Goal: Task Accomplishment & Management: Use online tool/utility

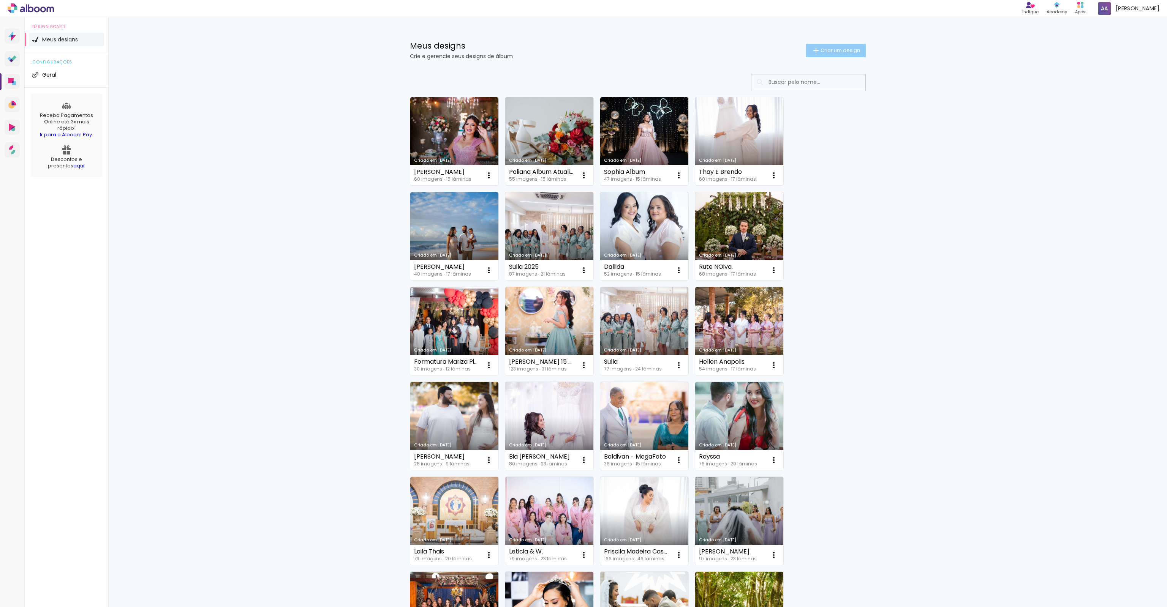
click at [840, 52] on span "Criar um design" at bounding box center [839, 50] width 39 height 5
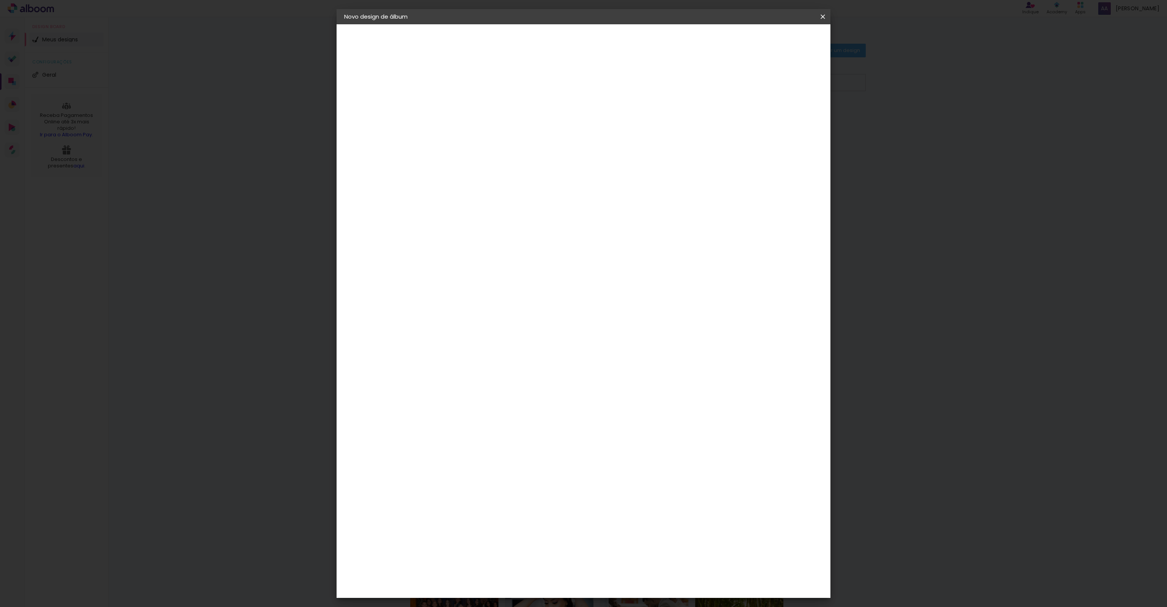
click at [468, 106] on input at bounding box center [468, 102] width 0 height 12
click at [468, 101] on input at bounding box center [468, 102] width 0 height 12
type input "Sueide 2021 15 anos"
type paper-input "Sueide 2021 15 anos"
click at [0, 0] on slot "Avançar" at bounding box center [0, 0] width 0 height 0
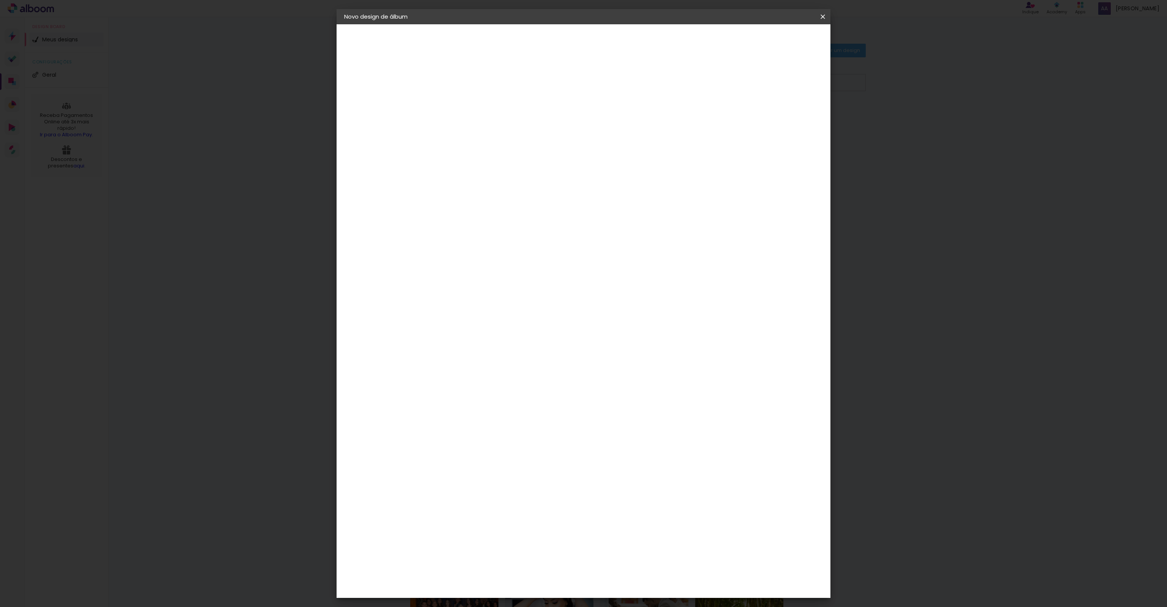
click at [505, 153] on div "3" at bounding box center [488, 158] width 82 height 10
click at [510, 144] on input at bounding box center [487, 144] width 77 height 9
drag, startPoint x: 499, startPoint y: 144, endPoint x: 412, endPoint y: 155, distance: 86.8
click at [394, 24] on quentale-album-spec "Iniciar design Iniciar design" at bounding box center [583, 24] width 494 height 0
type input "mega"
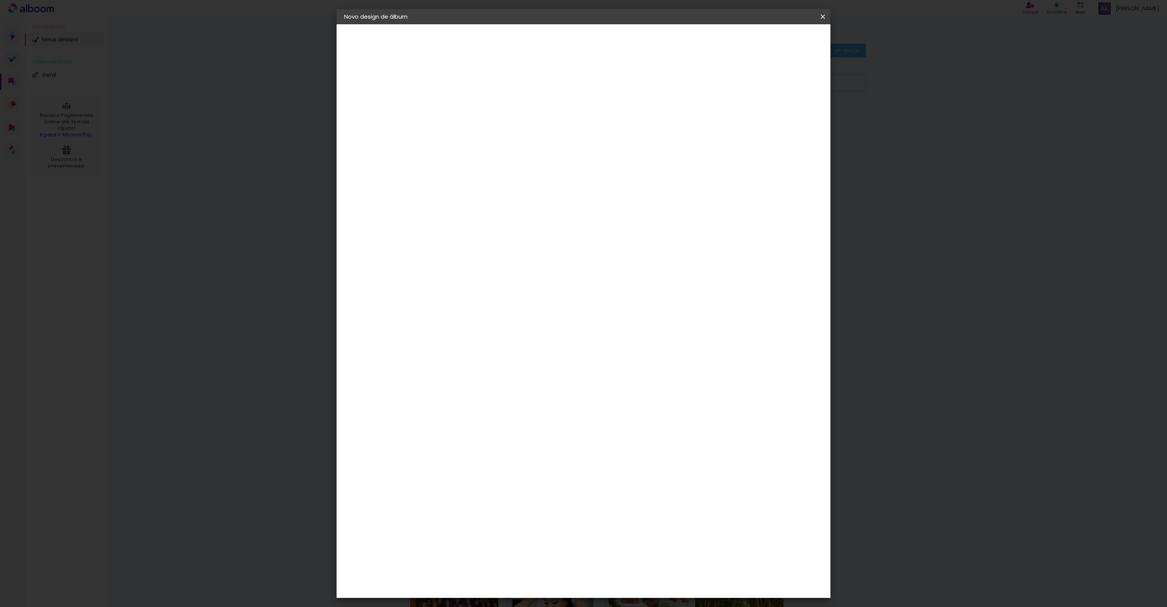
type paper-input "mega"
click at [483, 167] on div "Mega Album" at bounding box center [472, 173] width 19 height 12
click at [0, 0] on slot "Avançar" at bounding box center [0, 0] width 0 height 0
click at [520, 487] on span "30 × 30" at bounding box center [501, 495] width 35 height 16
click at [0, 0] on slot "Avançar" at bounding box center [0, 0] width 0 height 0
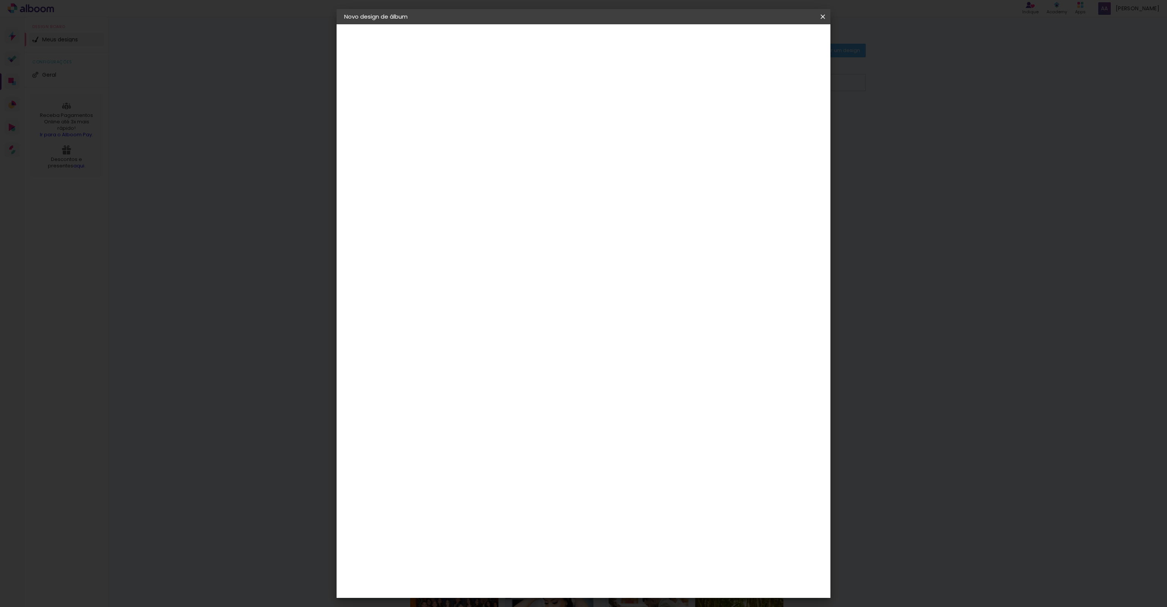
click at [775, 41] on span "Iniciar design" at bounding box center [757, 40] width 35 height 5
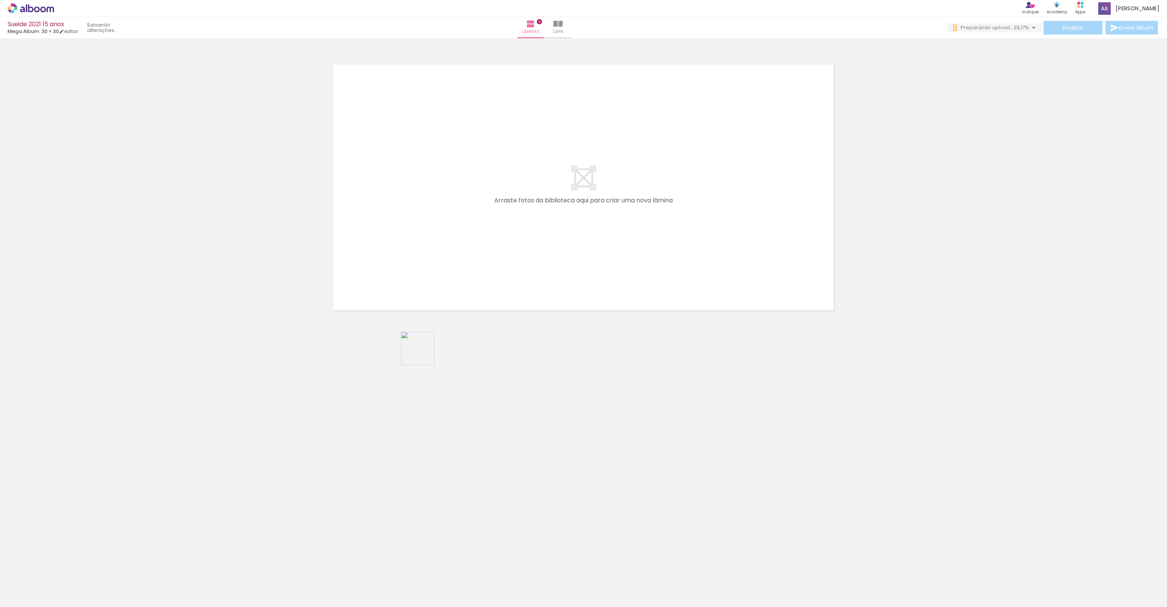
drag, startPoint x: 423, startPoint y: 354, endPoint x: 410, endPoint y: 243, distance: 112.1
click at [410, 243] on quentale-workspace at bounding box center [583, 303] width 1167 height 607
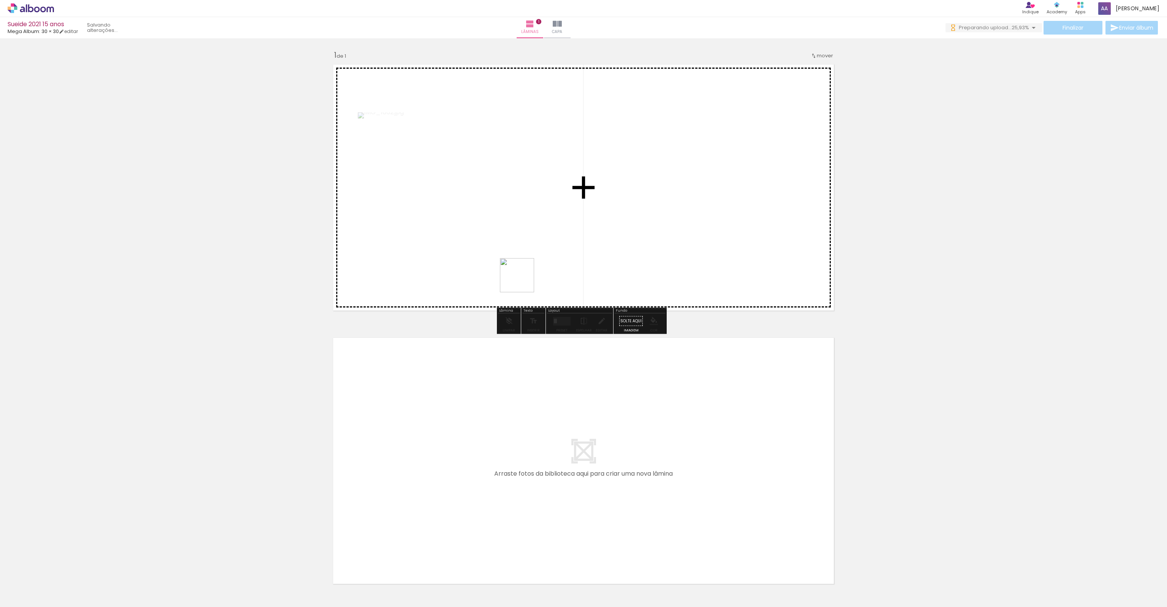
drag, startPoint x: 523, startPoint y: 281, endPoint x: 538, endPoint y: 199, distance: 83.1
click at [538, 199] on quentale-workspace at bounding box center [583, 303] width 1167 height 607
drag, startPoint x: 594, startPoint y: 570, endPoint x: 624, endPoint y: 221, distance: 350.4
click at [624, 221] on quentale-workspace at bounding box center [583, 303] width 1167 height 607
drag, startPoint x: 635, startPoint y: 581, endPoint x: 696, endPoint y: 281, distance: 306.8
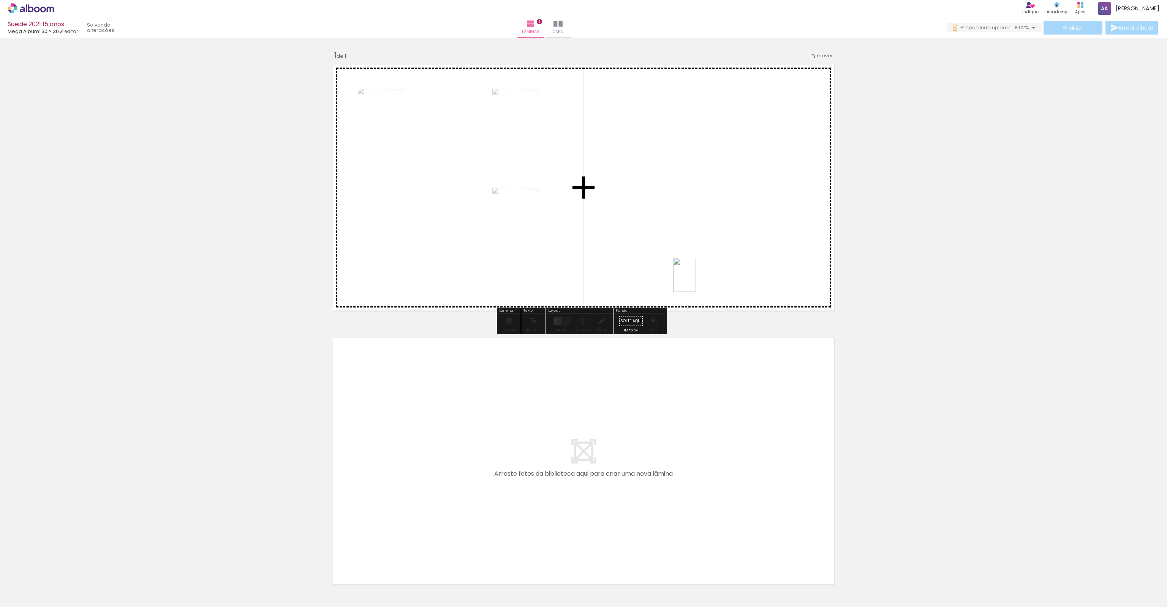
click at [696, 281] on quentale-workspace at bounding box center [583, 303] width 1167 height 607
drag, startPoint x: 682, startPoint y: 562, endPoint x: 706, endPoint y: 254, distance: 308.2
click at [706, 254] on quentale-workspace at bounding box center [583, 303] width 1167 height 607
drag, startPoint x: 719, startPoint y: 581, endPoint x: 740, endPoint y: 219, distance: 362.5
click at [740, 219] on quentale-workspace at bounding box center [583, 303] width 1167 height 607
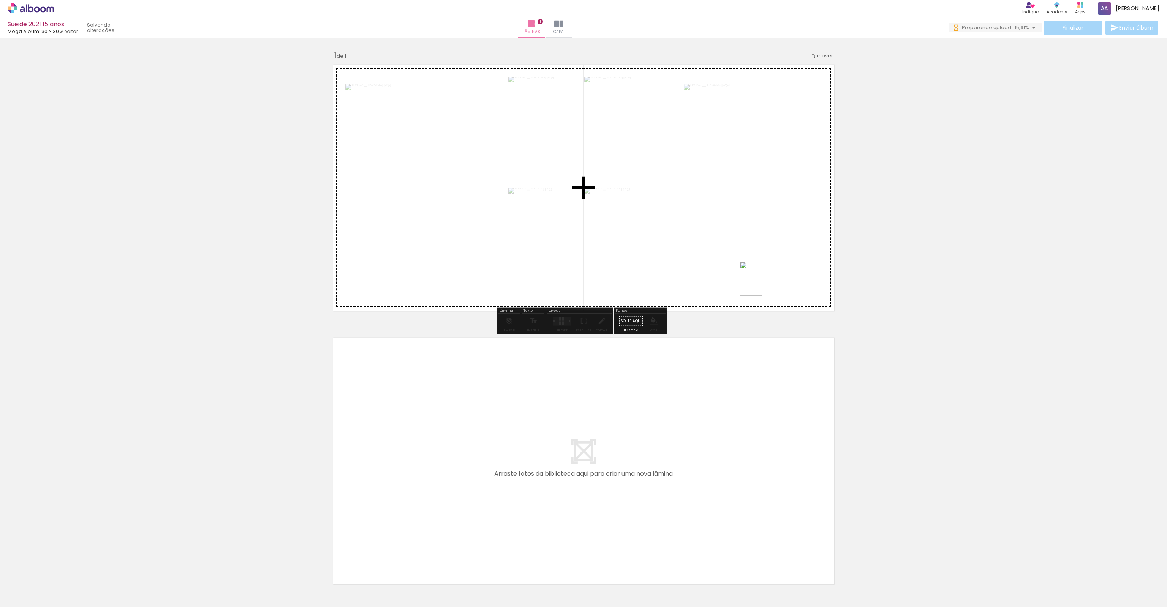
drag, startPoint x: 755, startPoint y: 575, endPoint x: 762, endPoint y: 284, distance: 291.0
click at [762, 284] on quentale-workspace at bounding box center [583, 303] width 1167 height 607
drag, startPoint x: 802, startPoint y: 538, endPoint x: 759, endPoint y: 211, distance: 329.8
click at [759, 211] on quentale-workspace at bounding box center [583, 303] width 1167 height 607
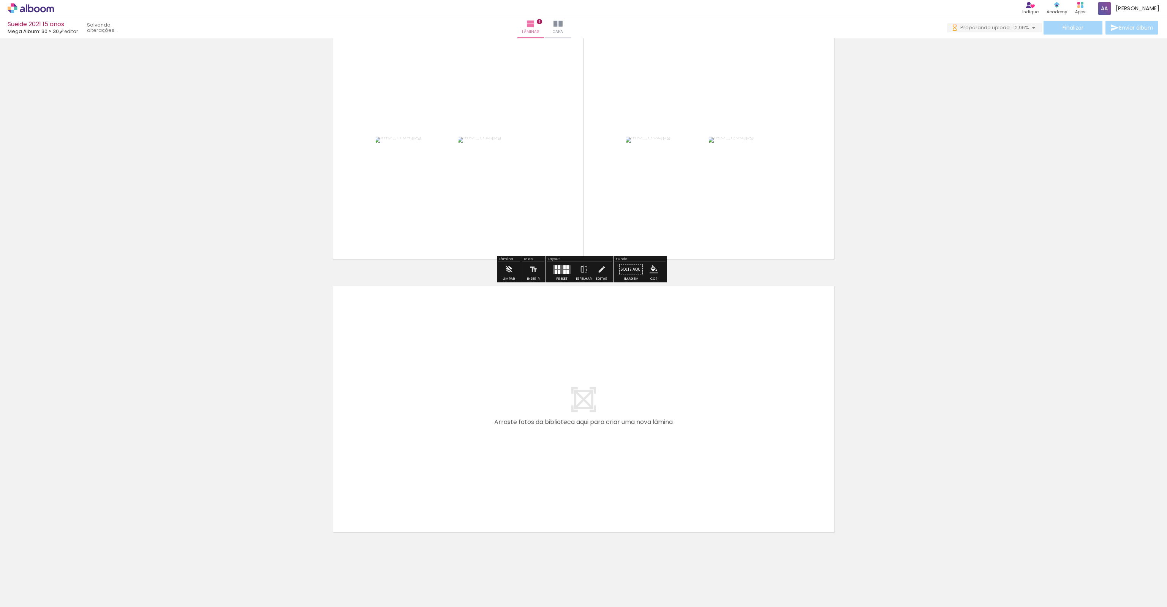
scroll to position [55, 0]
drag, startPoint x: 851, startPoint y: 592, endPoint x: 857, endPoint y: 534, distance: 58.0
click at [586, 424] on quentale-workspace at bounding box center [583, 303] width 1167 height 607
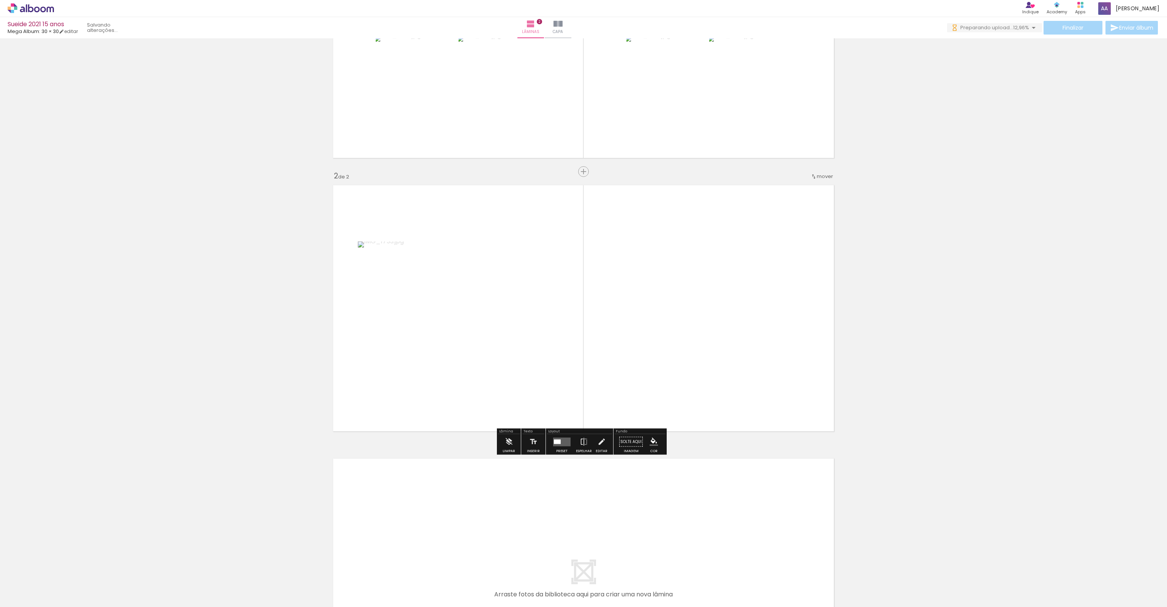
scroll to position [162, 0]
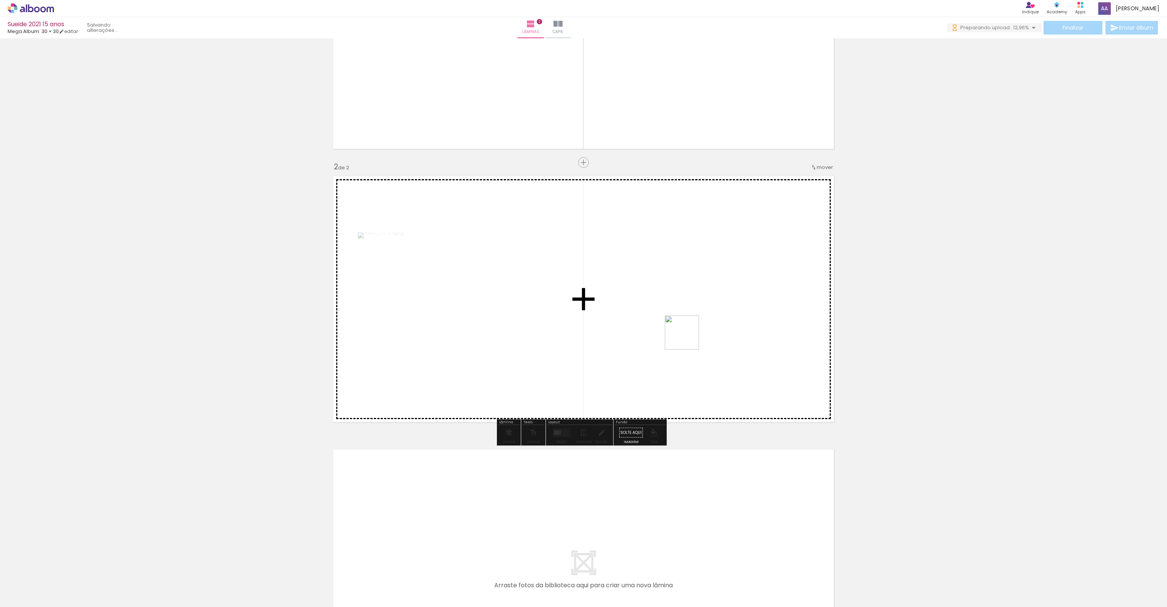
drag, startPoint x: 779, startPoint y: 427, endPoint x: 687, endPoint y: 338, distance: 127.6
click at [687, 338] on quentale-workspace at bounding box center [583, 303] width 1167 height 607
drag, startPoint x: 934, startPoint y: 581, endPoint x: 745, endPoint y: 398, distance: 263.5
click at [745, 398] on quentale-workspace at bounding box center [583, 303] width 1167 height 607
drag, startPoint x: 984, startPoint y: 573, endPoint x: 768, endPoint y: 416, distance: 267.3
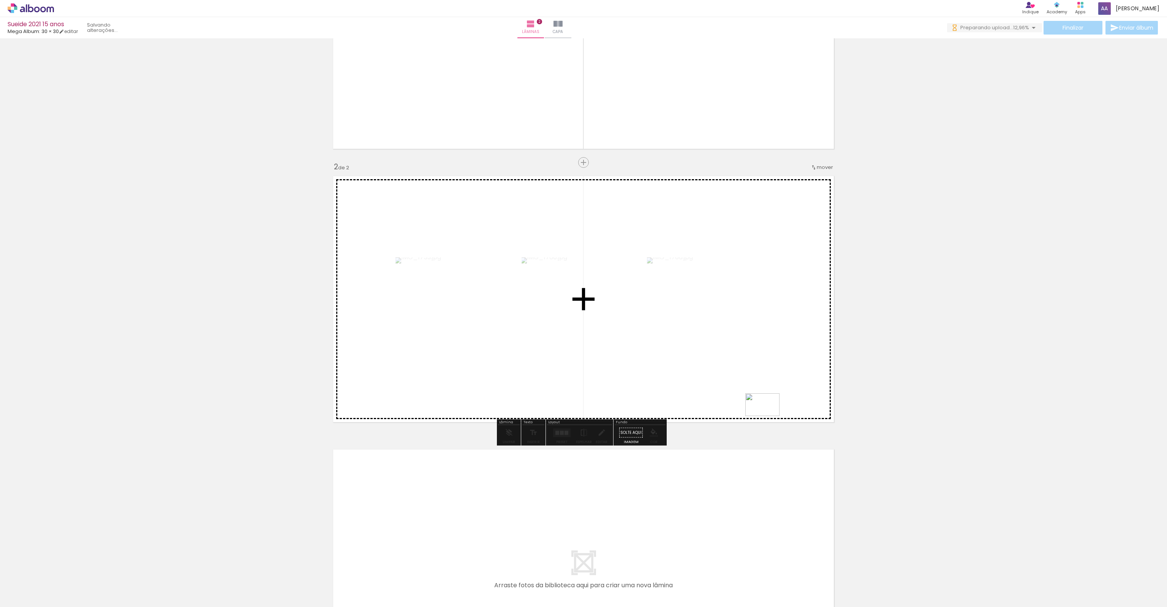
click at [768, 416] on quentale-workspace at bounding box center [583, 303] width 1167 height 607
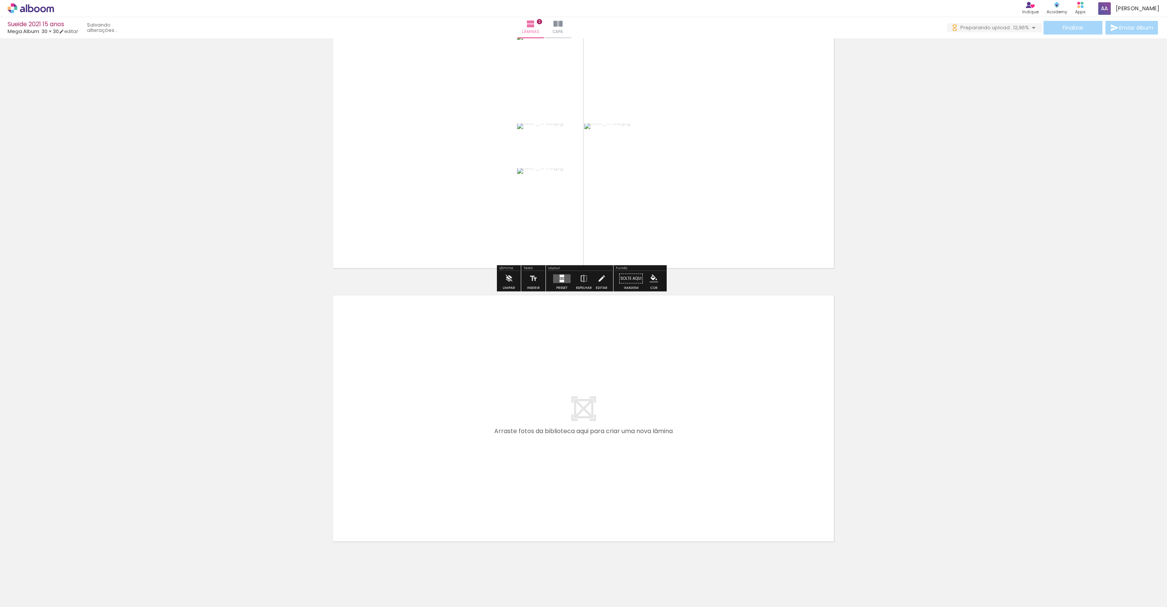
scroll to position [328, 0]
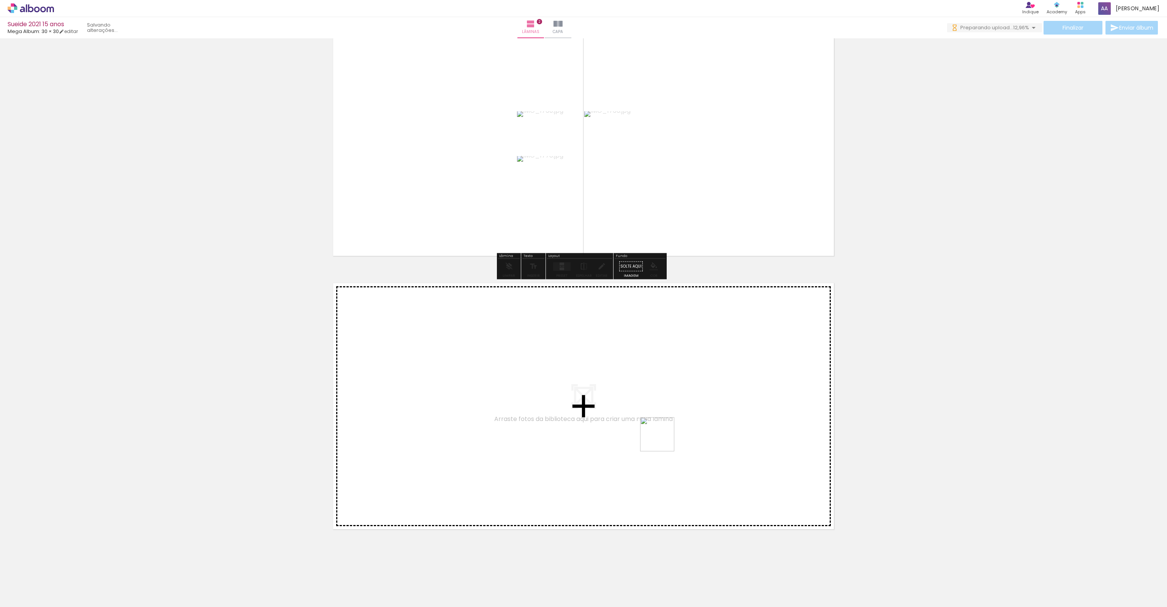
drag, startPoint x: 1014, startPoint y: 589, endPoint x: 622, endPoint y: 419, distance: 427.9
click at [622, 419] on quentale-workspace at bounding box center [583, 303] width 1167 height 607
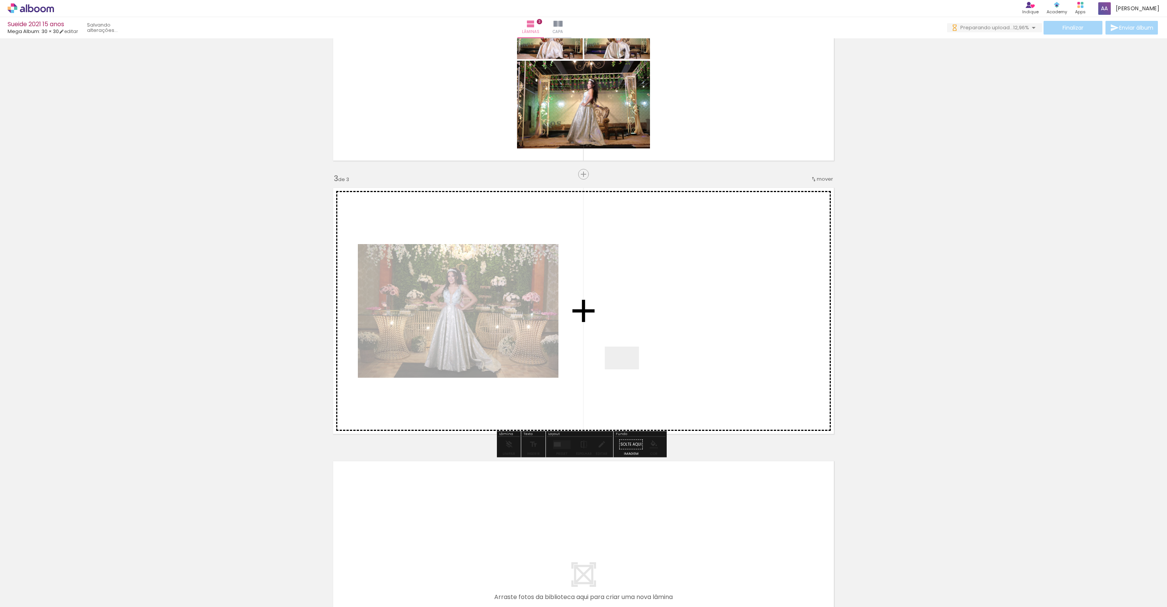
scroll to position [435, 0]
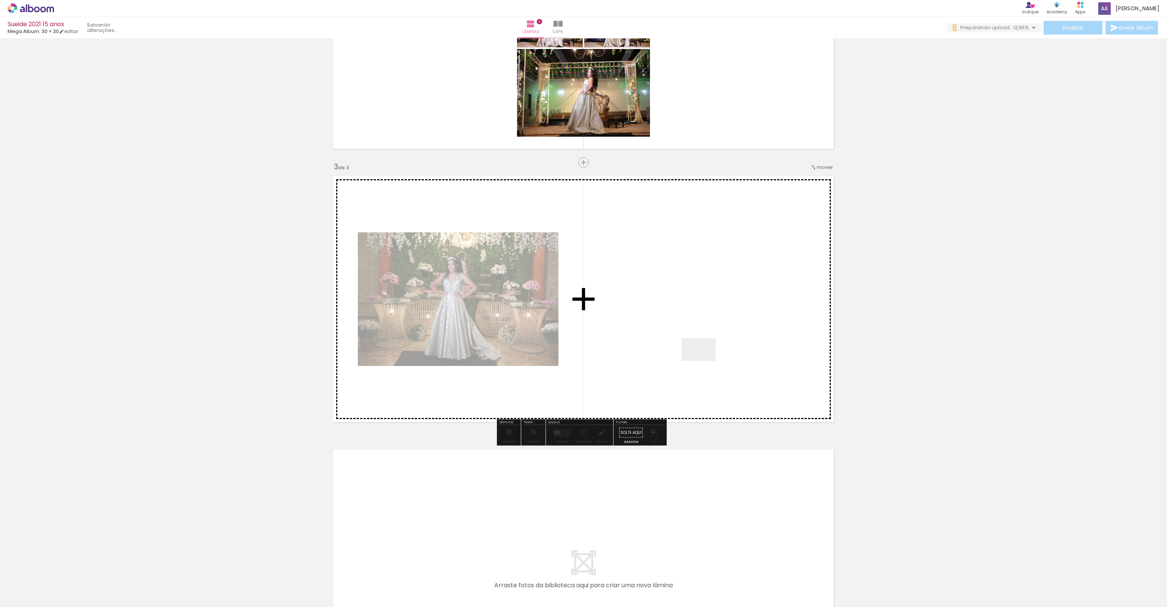
drag, startPoint x: 627, startPoint y: 370, endPoint x: 725, endPoint y: 358, distance: 98.4
click at [725, 358] on quentale-workspace at bounding box center [583, 303] width 1167 height 607
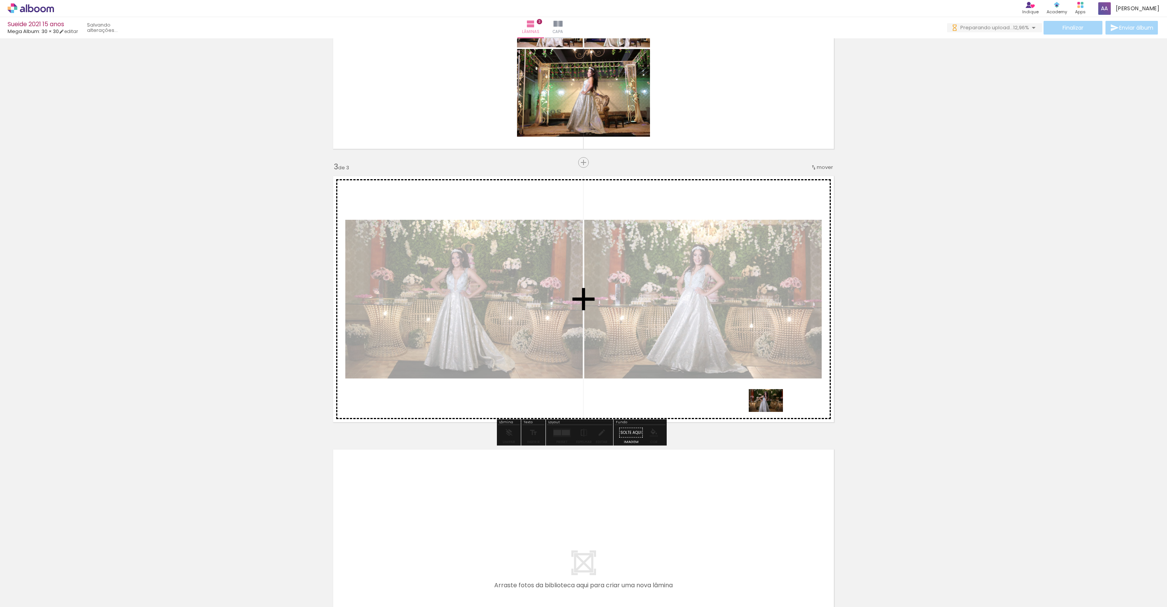
drag, startPoint x: 1091, startPoint y: 581, endPoint x: 770, endPoint y: 411, distance: 363.2
click at [770, 411] on quentale-workspace at bounding box center [583, 303] width 1167 height 607
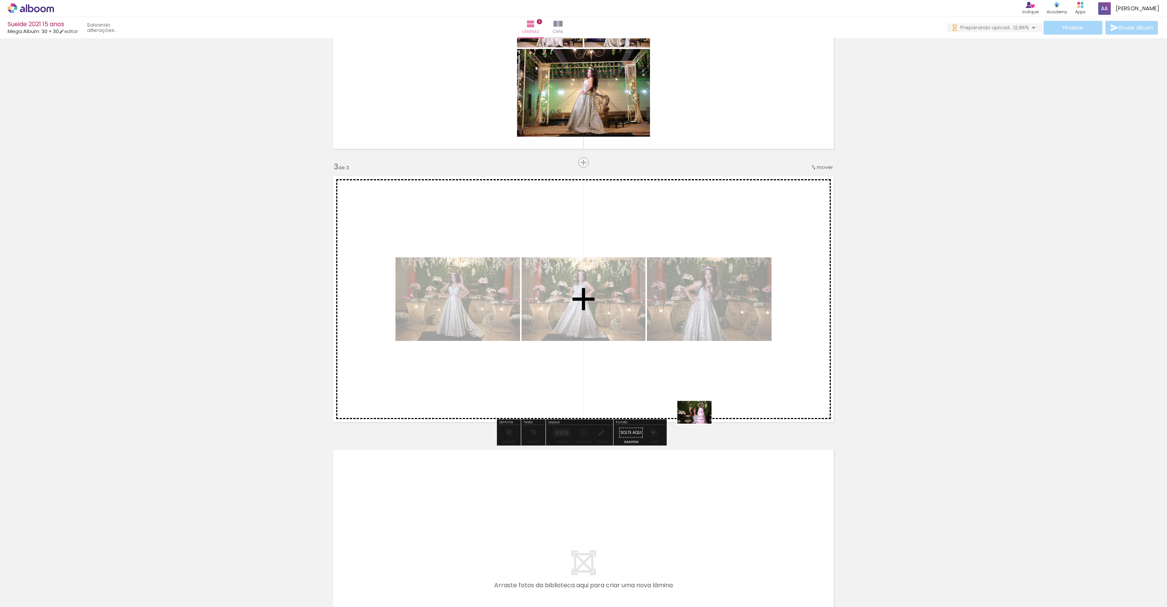
drag, startPoint x: 1134, startPoint y: 586, endPoint x: 696, endPoint y: 412, distance: 471.8
click at [696, 412] on quentale-workspace at bounding box center [583, 303] width 1167 height 607
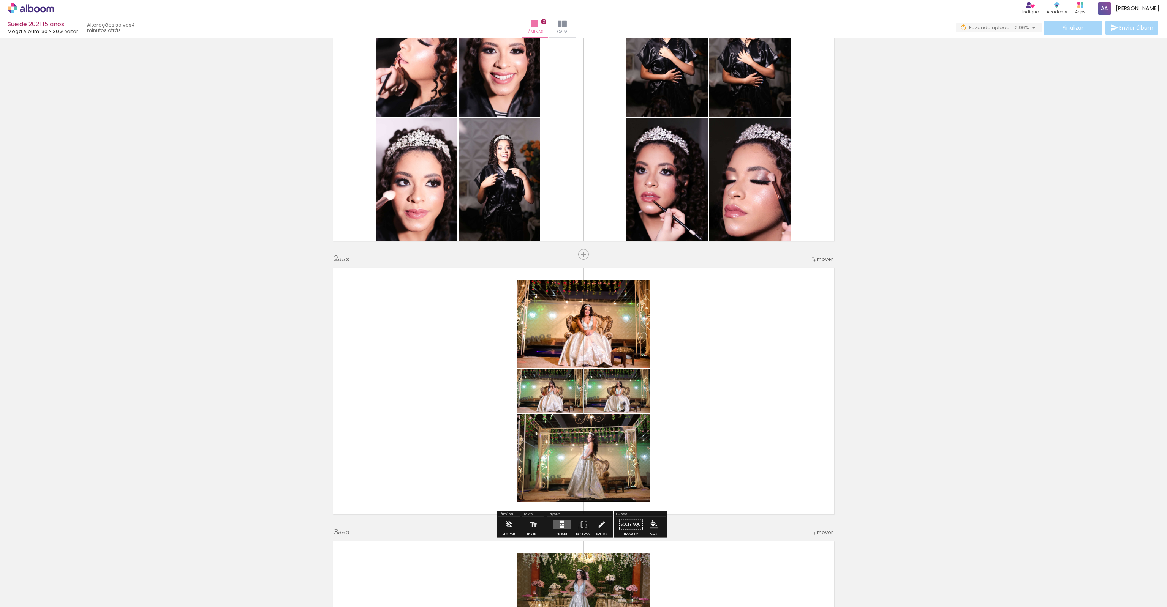
scroll to position [0, 0]
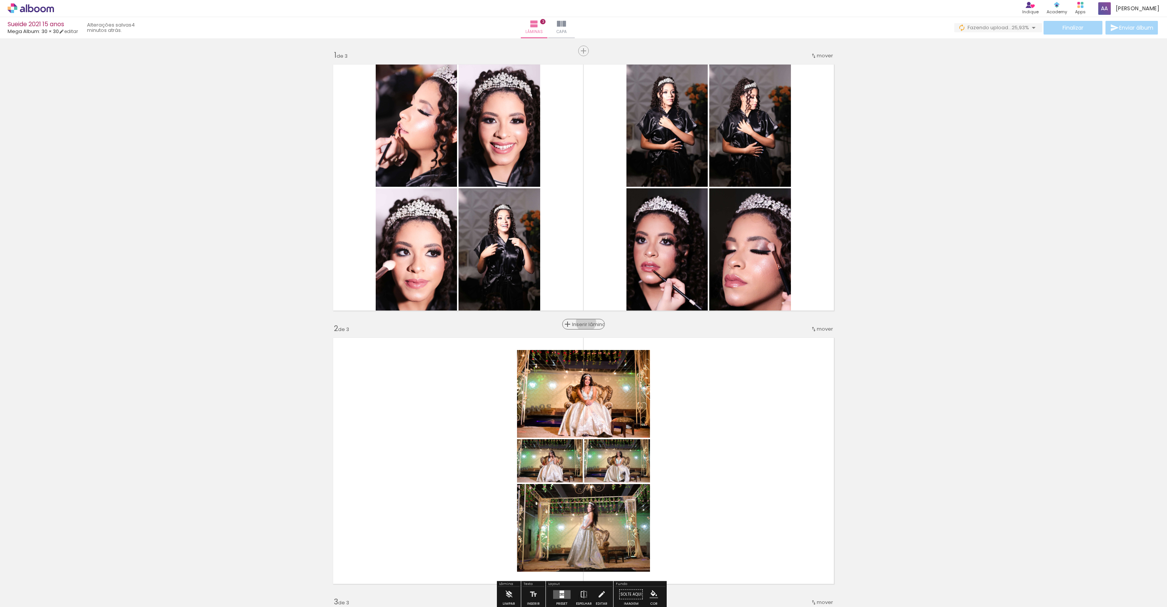
click at [583, 322] on span "Inserir lâmina" at bounding box center [587, 324] width 30 height 5
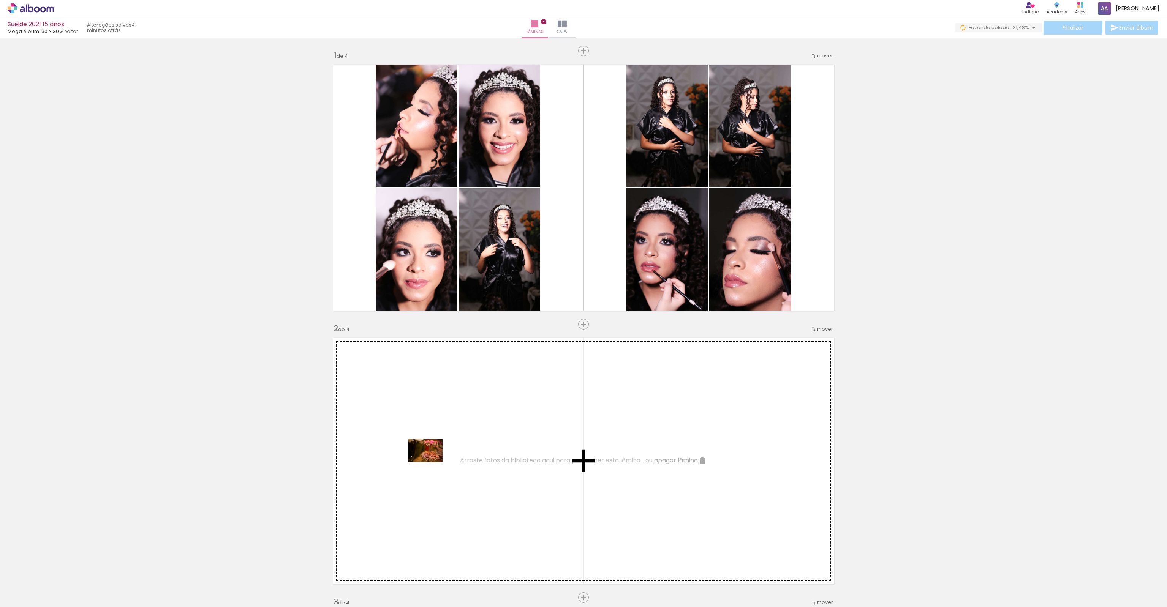
drag, startPoint x: 463, startPoint y: 579, endPoint x: 431, endPoint y: 462, distance: 120.9
click at [431, 462] on quentale-workspace at bounding box center [583, 303] width 1167 height 607
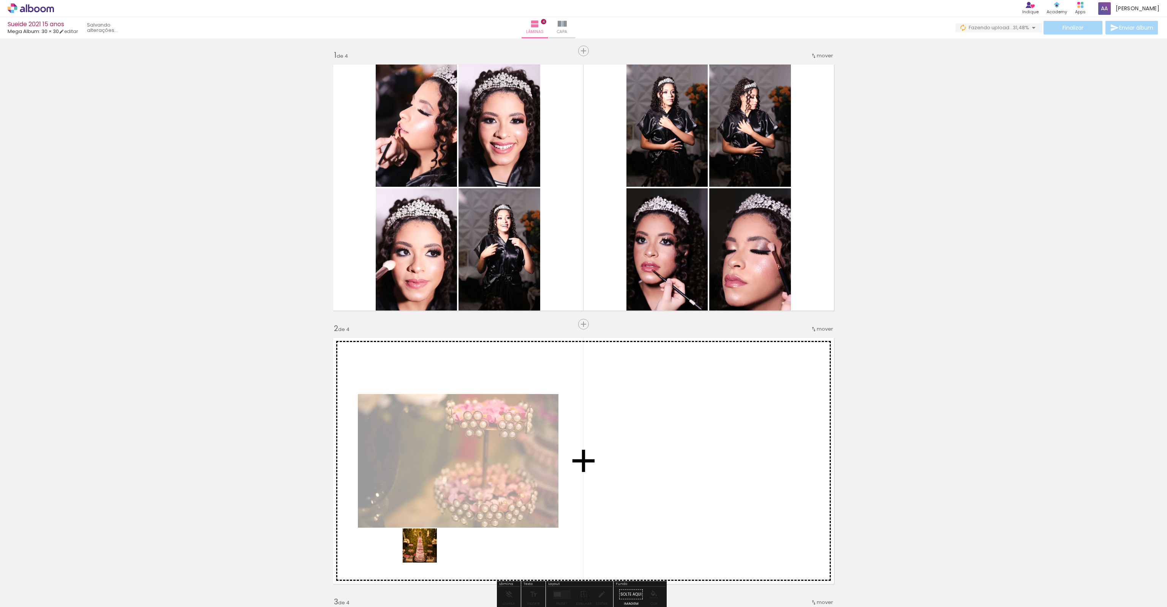
drag, startPoint x: 427, startPoint y: 581, endPoint x: 430, endPoint y: 478, distance: 103.0
click at [430, 478] on quentale-workspace at bounding box center [583, 303] width 1167 height 607
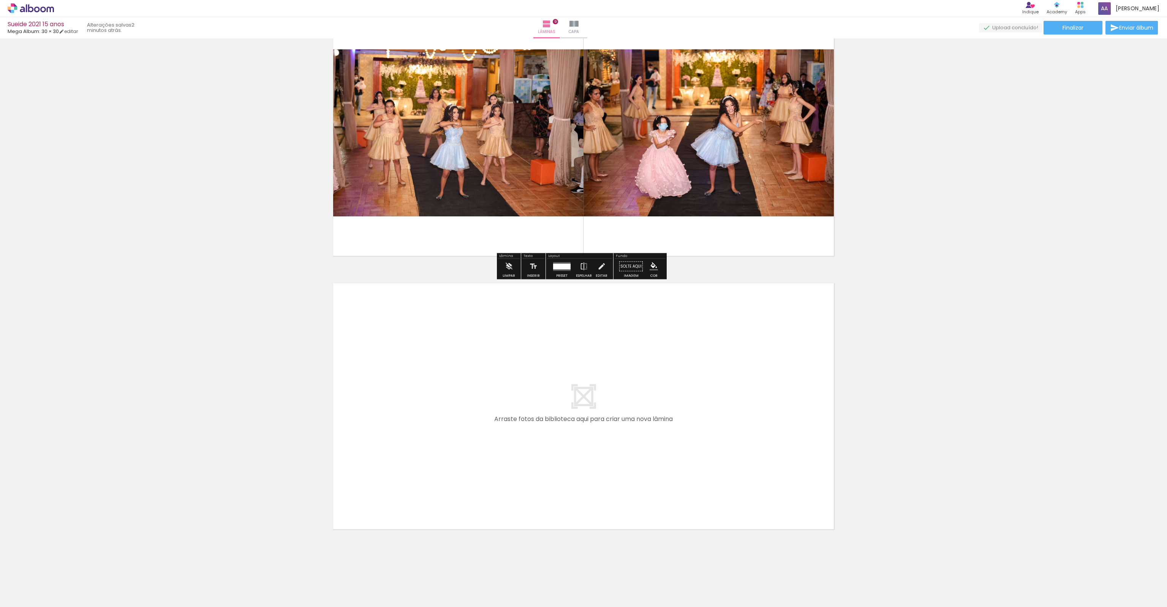
scroll to position [0, 1194]
drag, startPoint x: 442, startPoint y: 497, endPoint x: 439, endPoint y: 486, distance: 11.0
click at [439, 486] on quentale-workspace at bounding box center [583, 303] width 1167 height 607
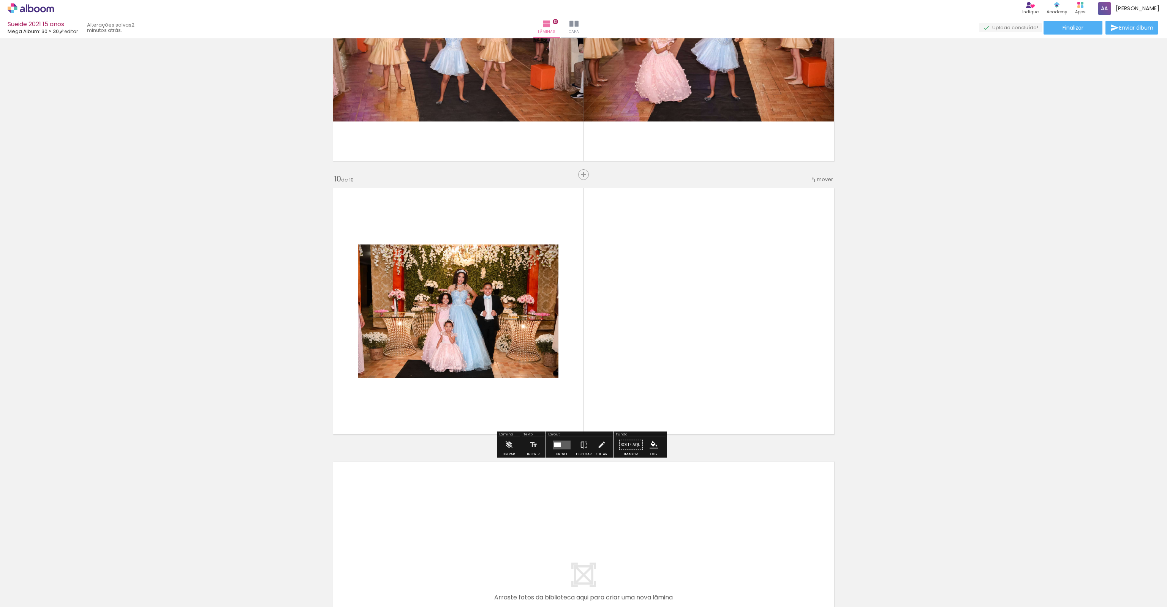
scroll to position [2349, 0]
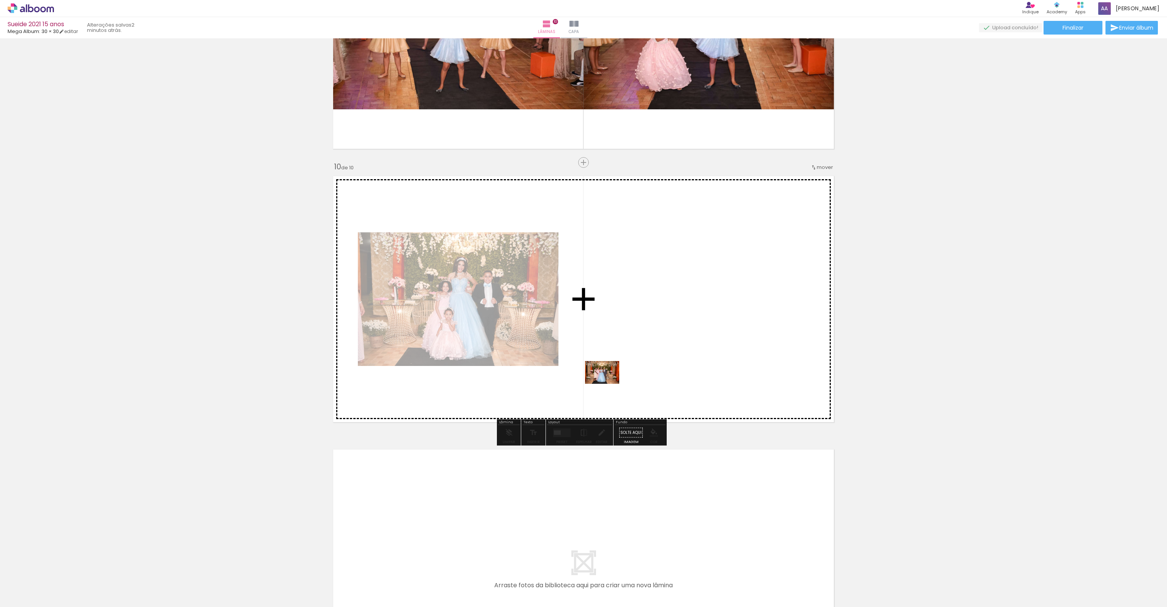
drag, startPoint x: 542, startPoint y: 571, endPoint x: 608, endPoint y: 384, distance: 197.9
click at [608, 384] on quentale-workspace at bounding box center [583, 303] width 1167 height 607
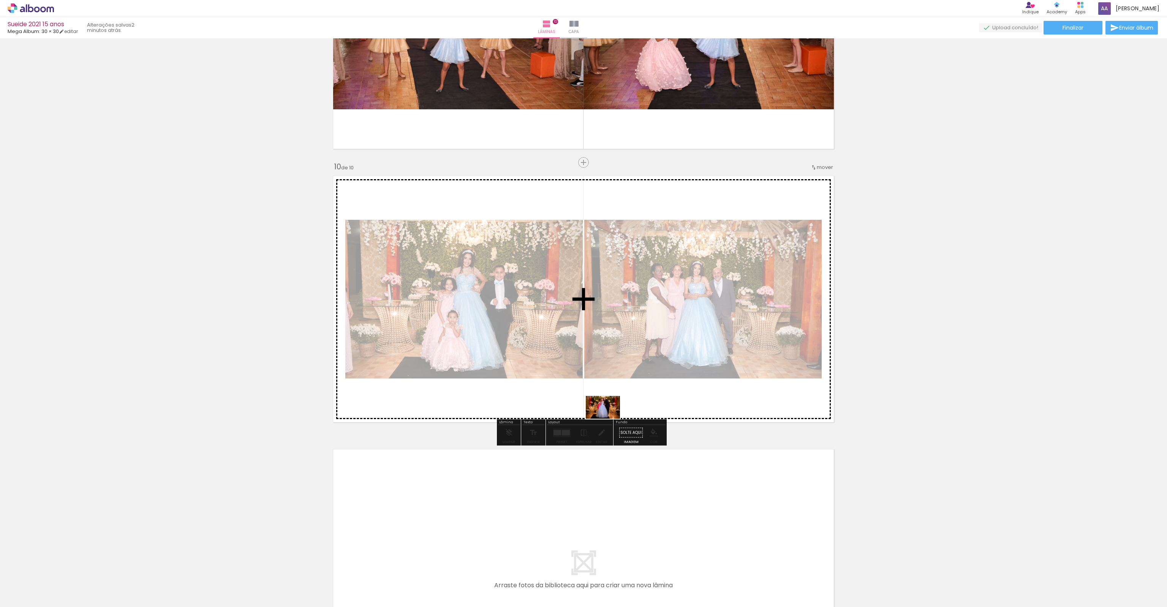
drag, startPoint x: 581, startPoint y: 585, endPoint x: 608, endPoint y: 419, distance: 168.5
click at [608, 419] on quentale-workspace at bounding box center [583, 303] width 1167 height 607
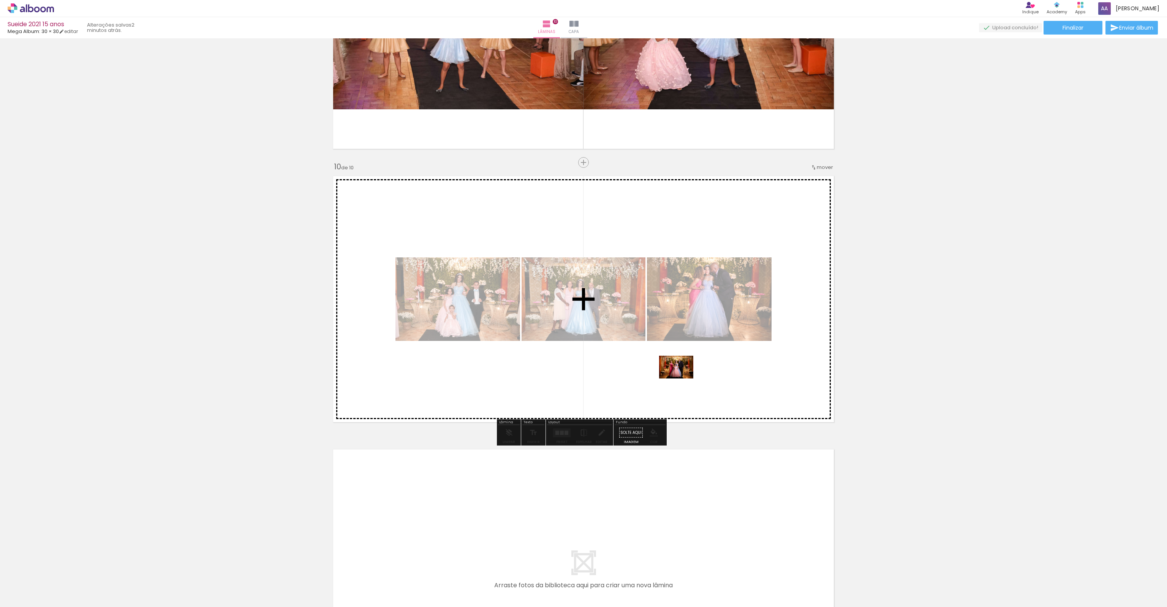
drag, startPoint x: 630, startPoint y: 584, endPoint x: 682, endPoint y: 377, distance: 213.8
click at [682, 377] on quentale-workspace at bounding box center [583, 303] width 1167 height 607
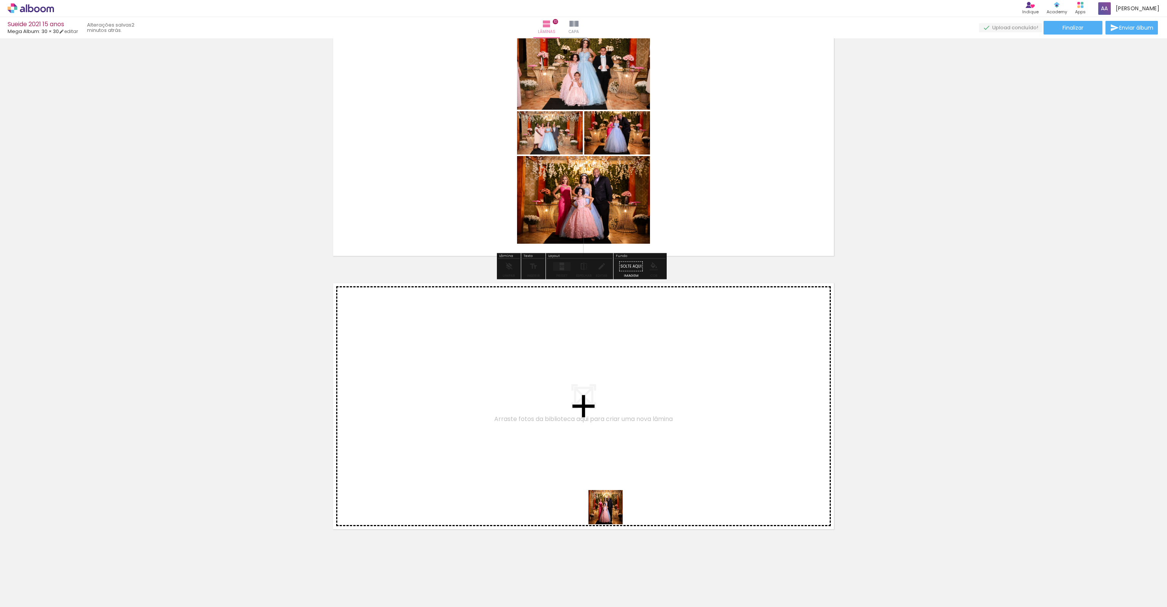
drag, startPoint x: 622, startPoint y: 529, endPoint x: 733, endPoint y: 583, distance: 123.6
click at [603, 499] on quentale-workspace at bounding box center [583, 303] width 1167 height 607
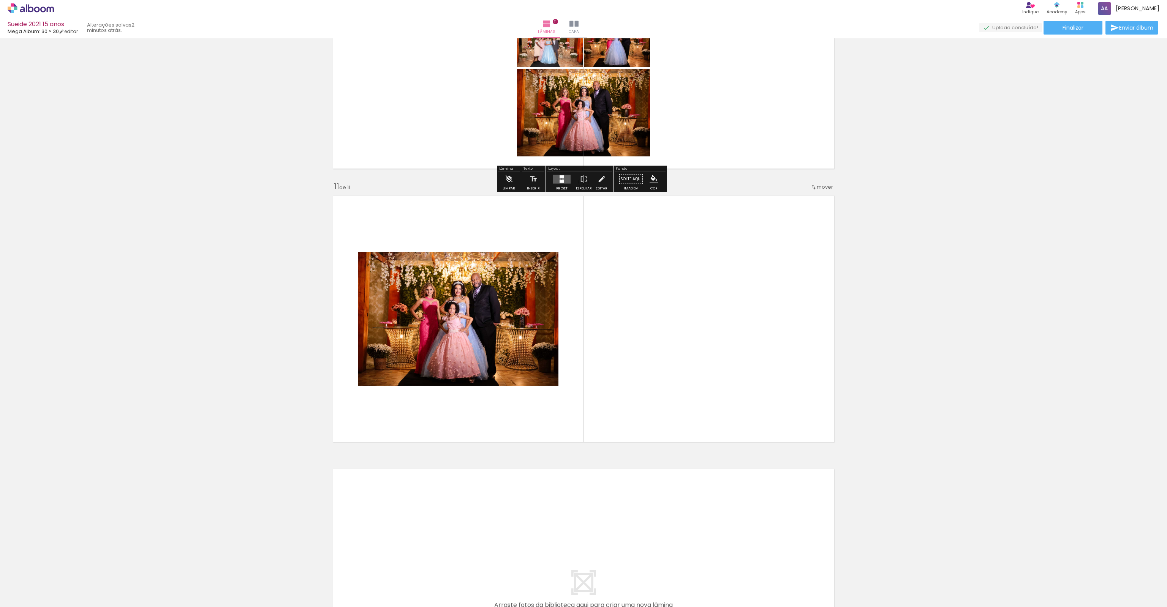
scroll to position [2623, 0]
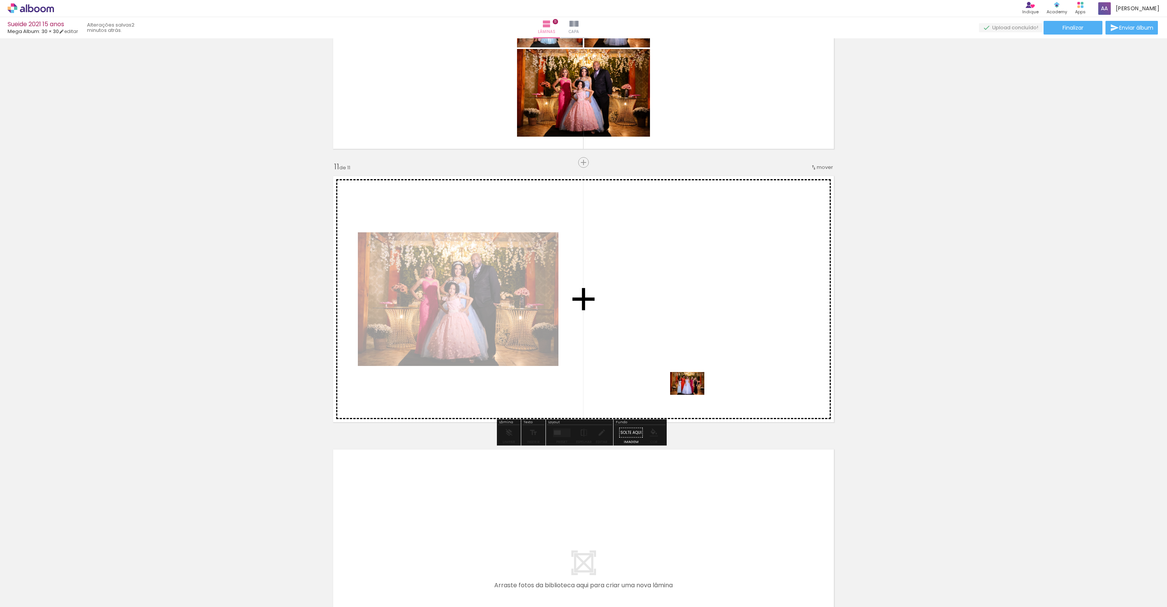
drag, startPoint x: 723, startPoint y: 571, endPoint x: 693, endPoint y: 395, distance: 178.8
click at [693, 395] on quentale-workspace at bounding box center [583, 303] width 1167 height 607
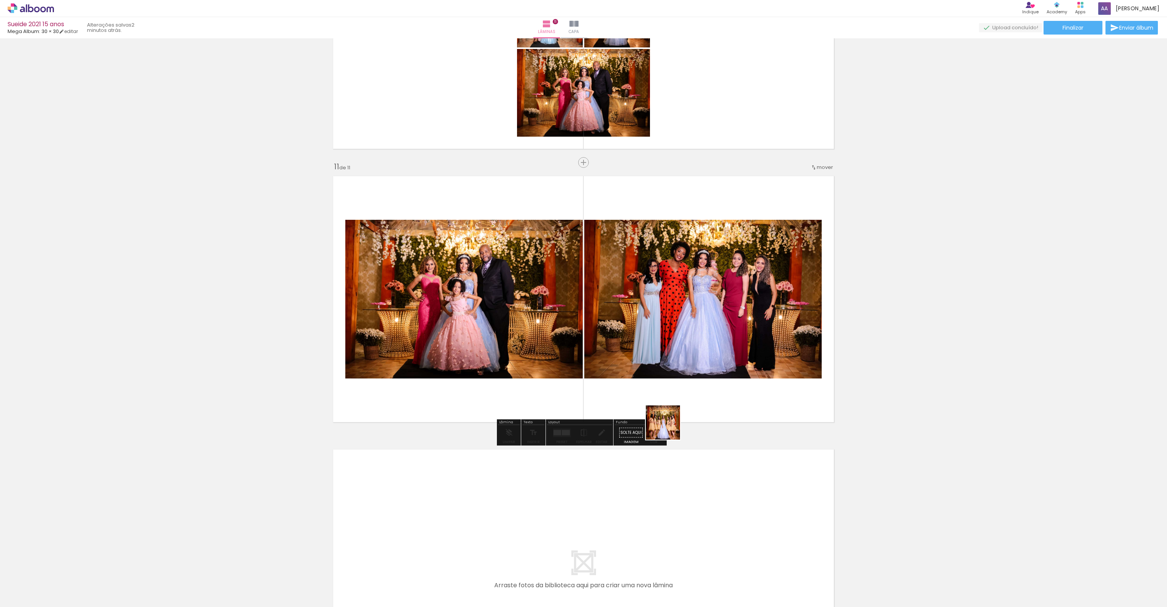
drag, startPoint x: 734, startPoint y: 568, endPoint x: 669, endPoint y: 430, distance: 152.9
click at [668, 427] on quentale-workspace at bounding box center [583, 303] width 1167 height 607
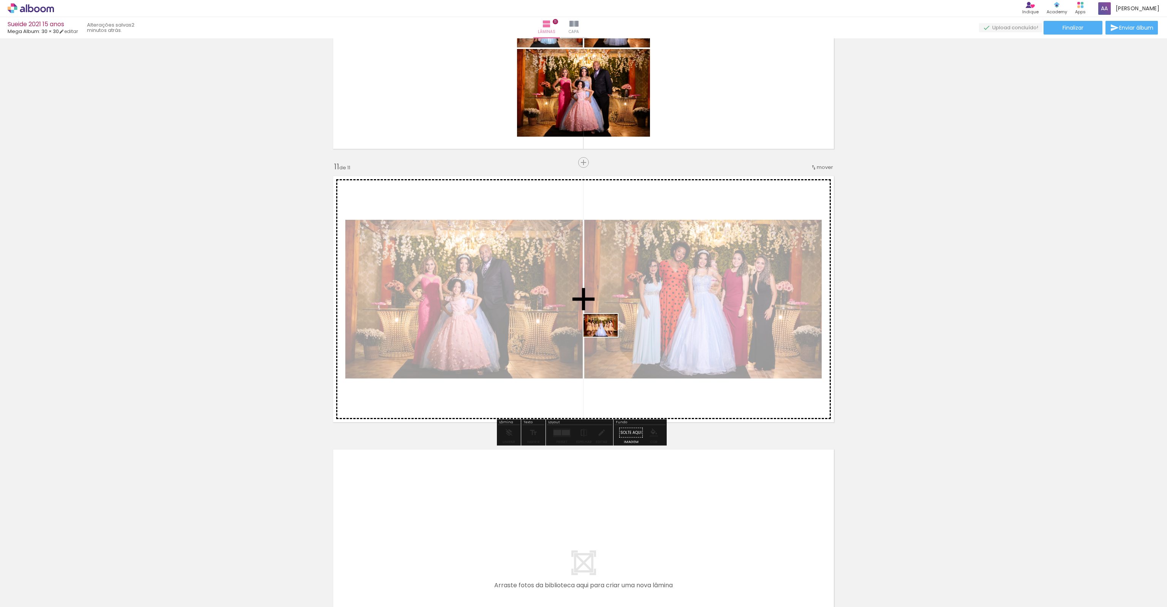
drag, startPoint x: 758, startPoint y: 581, endPoint x: 606, endPoint y: 337, distance: 287.9
click at [606, 337] on quentale-workspace at bounding box center [583, 303] width 1167 height 607
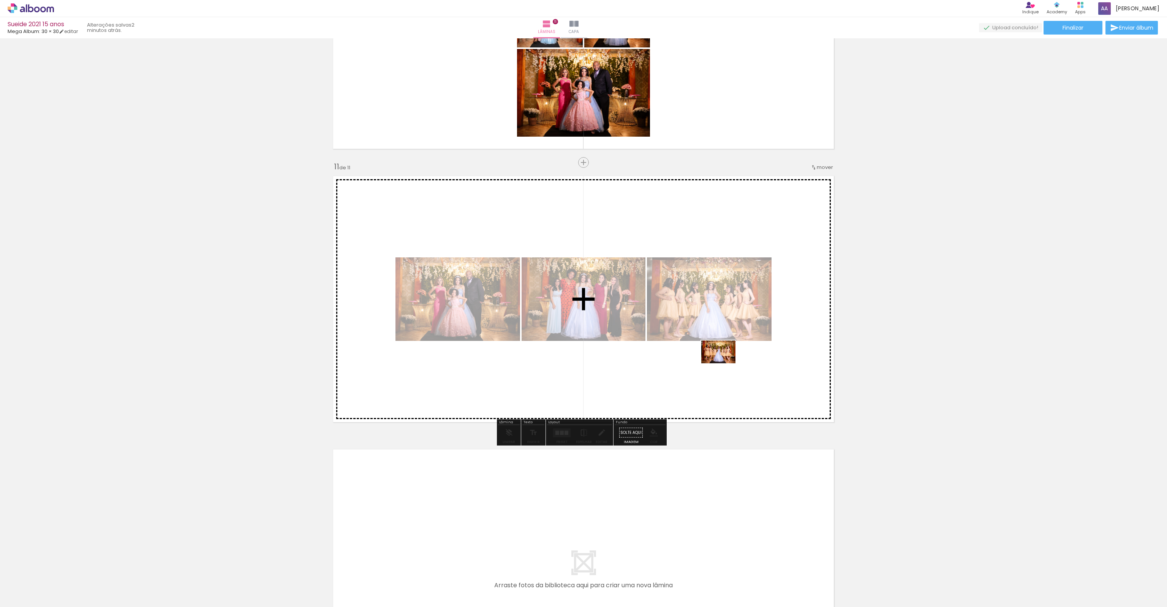
drag, startPoint x: 796, startPoint y: 588, endPoint x: 698, endPoint y: 381, distance: 229.5
click at [723, 363] on quentale-workspace at bounding box center [583, 303] width 1167 height 607
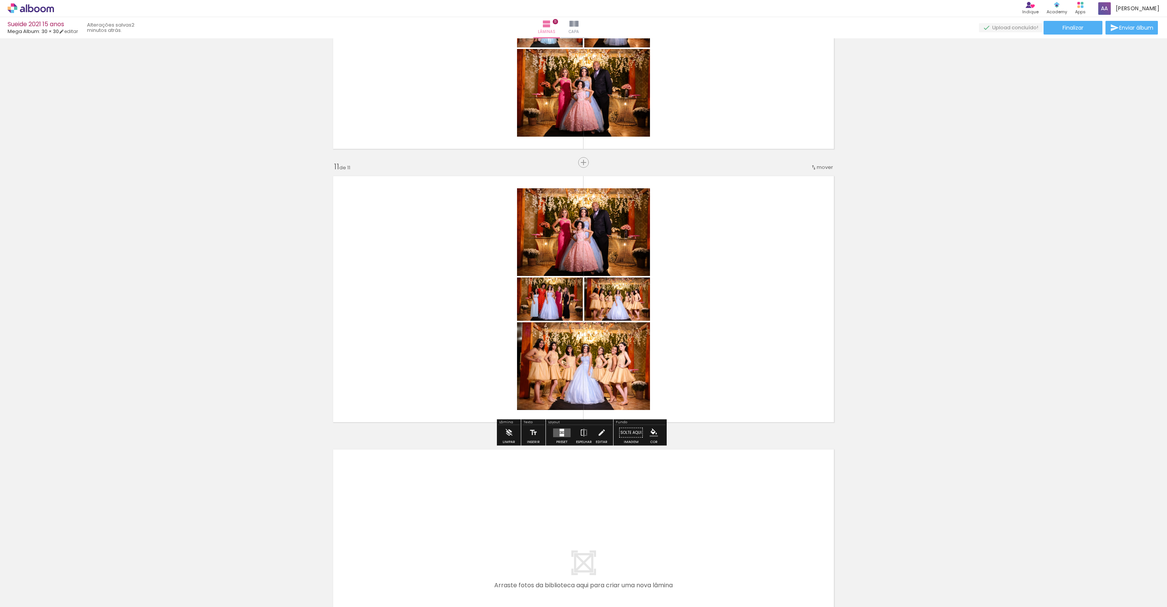
click at [567, 431] on quentale-layouter at bounding box center [561, 432] width 17 height 9
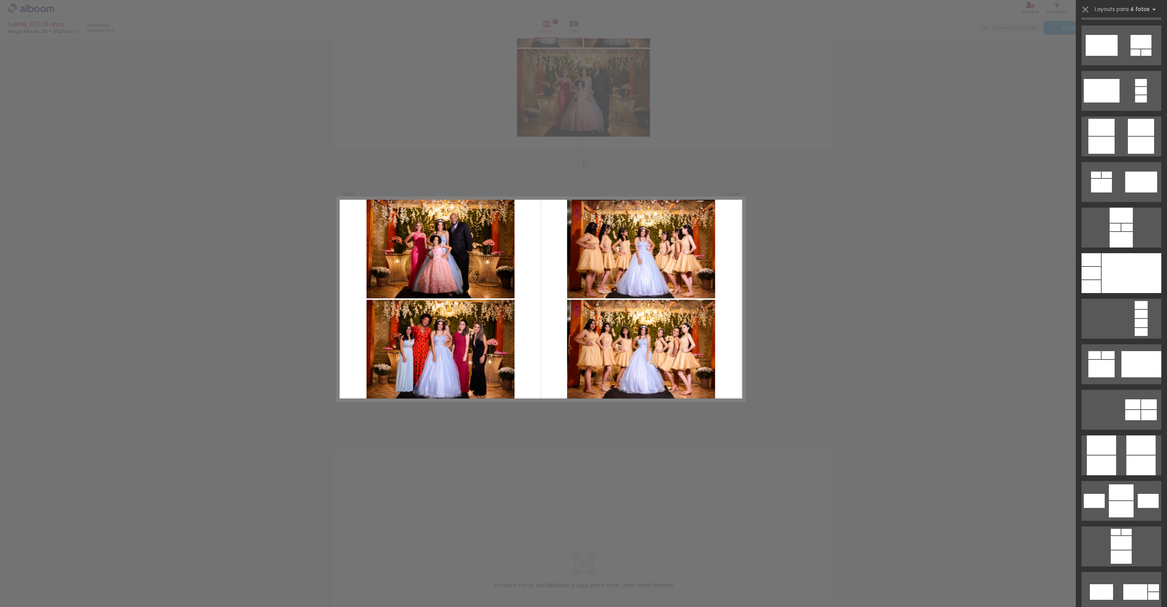
scroll to position [2241, 0]
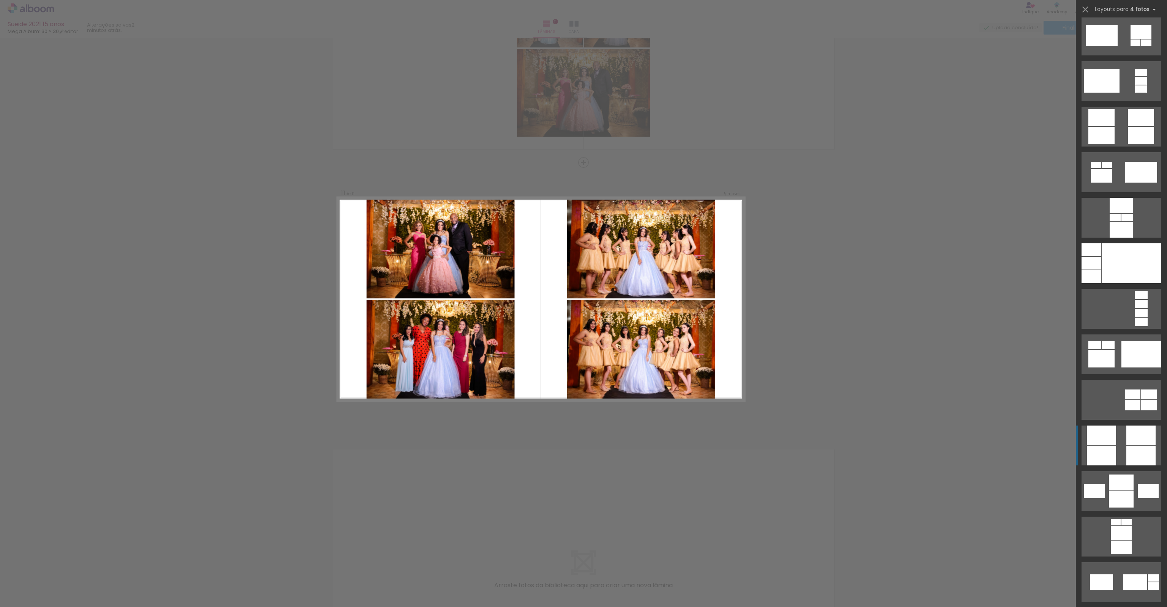
click at [1120, 329] on quentale-layouter at bounding box center [1121, 309] width 80 height 40
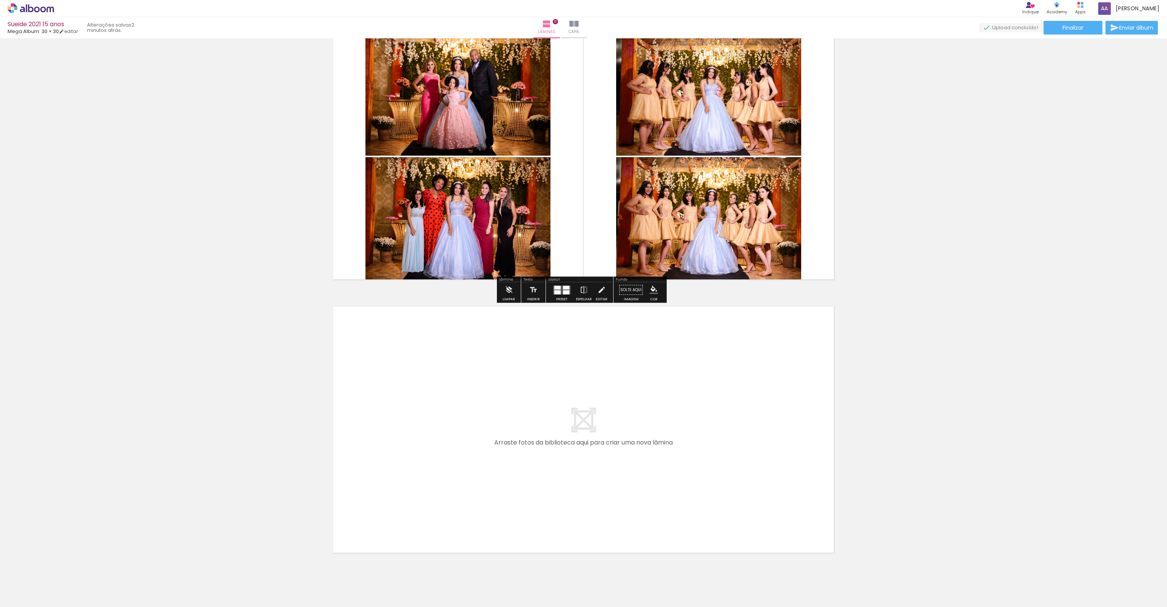
scroll to position [2789, 0]
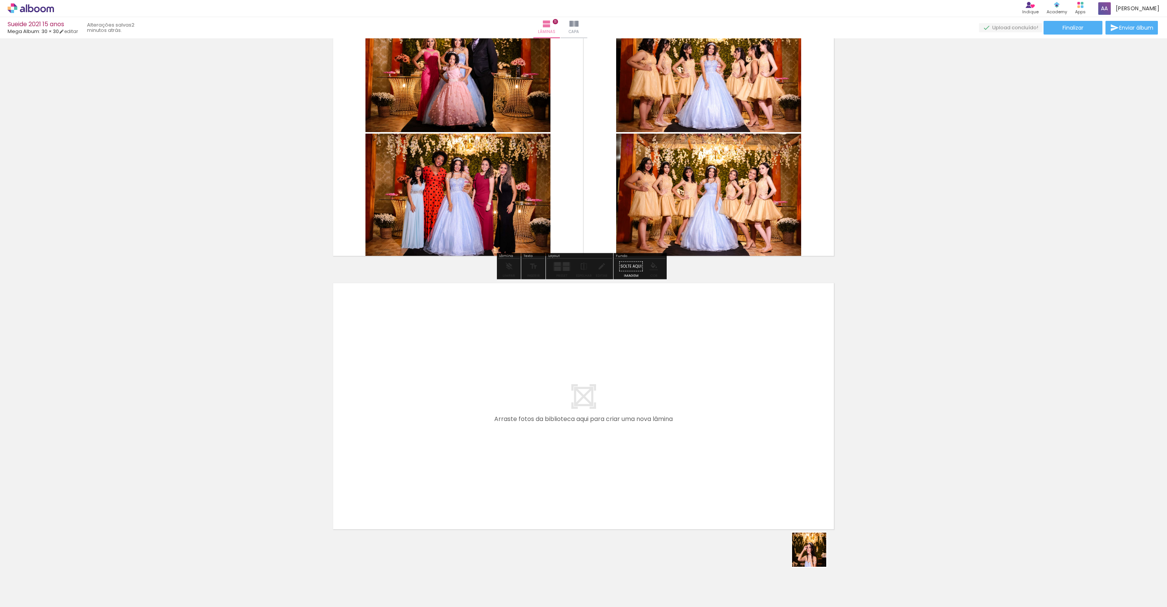
drag, startPoint x: 844, startPoint y: 582, endPoint x: 659, endPoint y: 454, distance: 225.4
click at [659, 454] on quentale-workspace at bounding box center [583, 303] width 1167 height 607
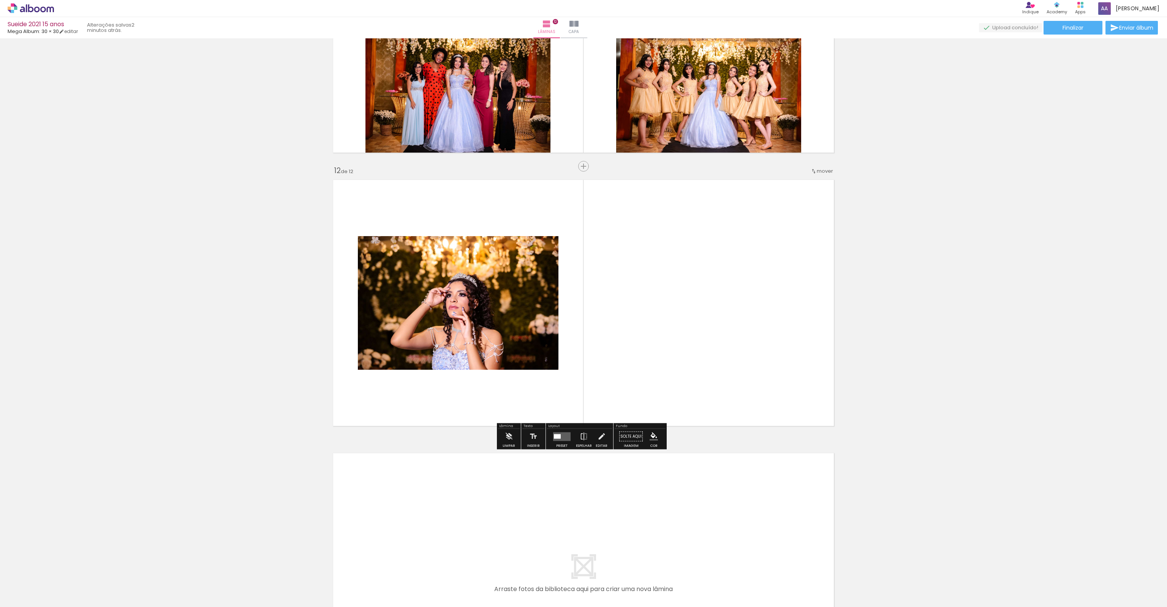
scroll to position [2896, 0]
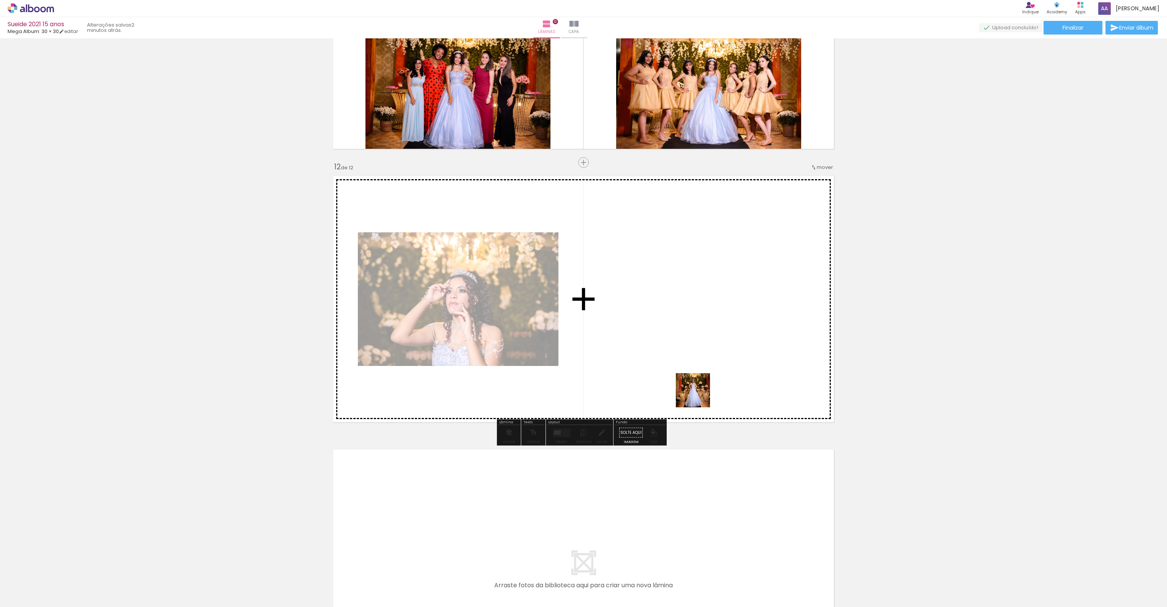
drag, startPoint x: 832, startPoint y: 528, endPoint x: 696, endPoint y: 392, distance: 193.1
click at [696, 392] on quentale-workspace at bounding box center [583, 303] width 1167 height 607
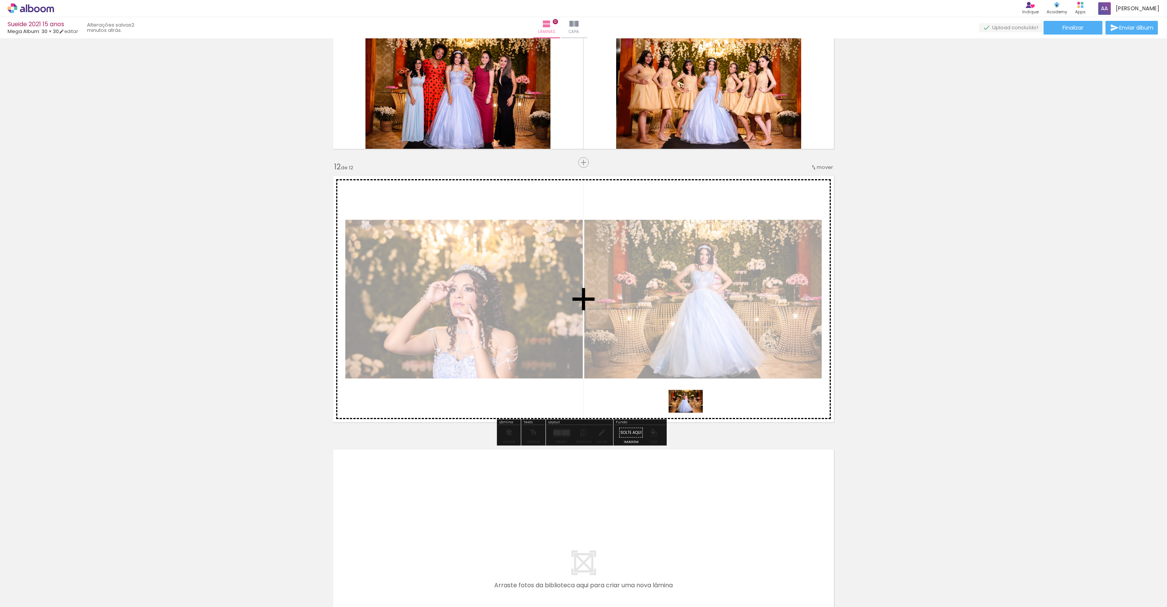
drag, startPoint x: 905, startPoint y: 569, endPoint x: 691, endPoint y: 413, distance: 265.0
click at [691, 413] on quentale-workspace at bounding box center [583, 303] width 1167 height 607
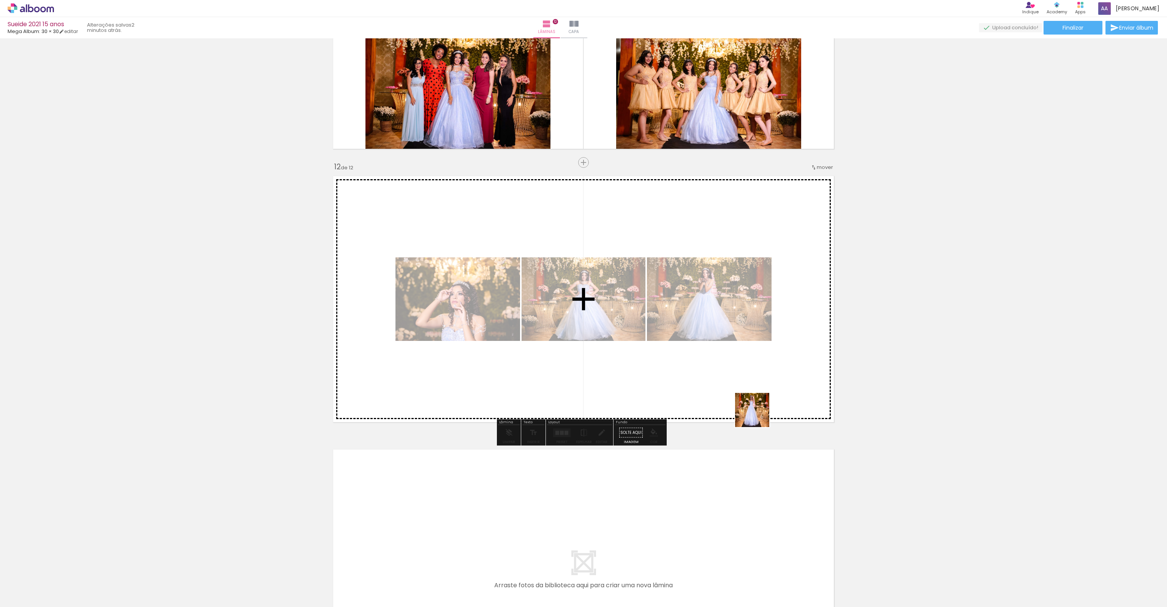
drag, startPoint x: 967, startPoint y: 580, endPoint x: 703, endPoint y: 382, distance: 329.4
click at [703, 382] on quentale-workspace at bounding box center [583, 303] width 1167 height 607
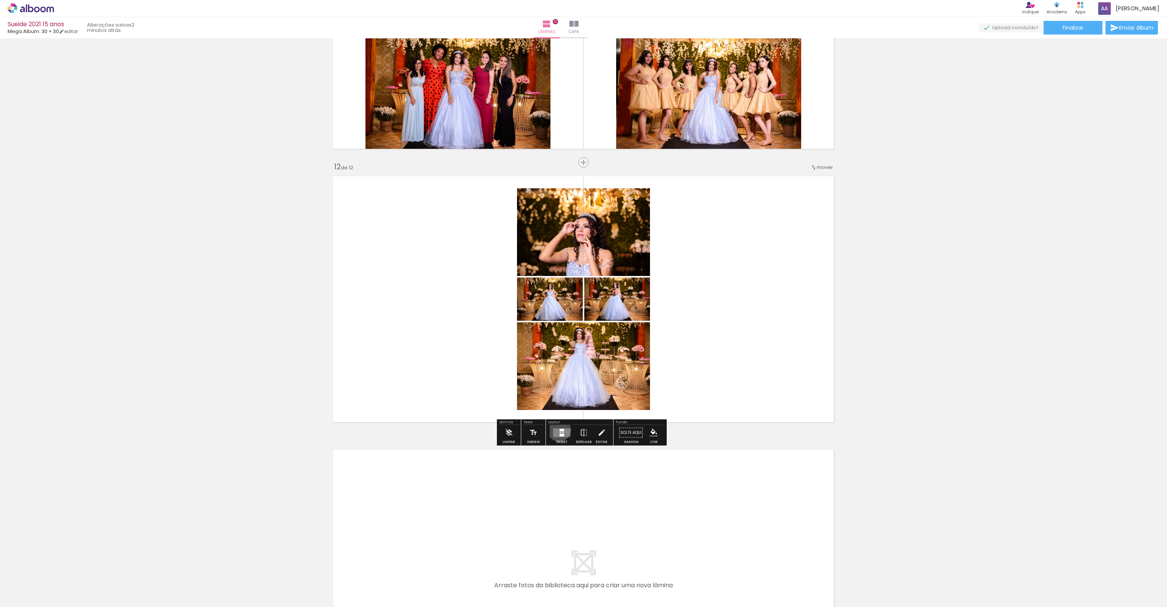
drag, startPoint x: 557, startPoint y: 430, endPoint x: 648, endPoint y: 422, distance: 91.4
click at [557, 430] on quentale-layouter at bounding box center [561, 432] width 17 height 9
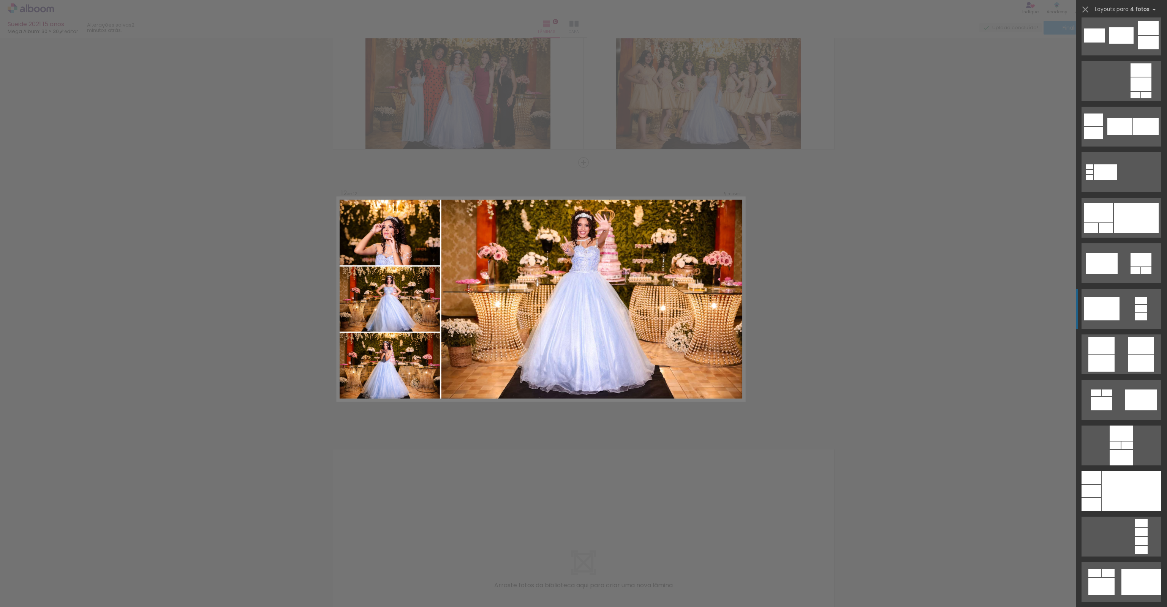
scroll to position [2165, 0]
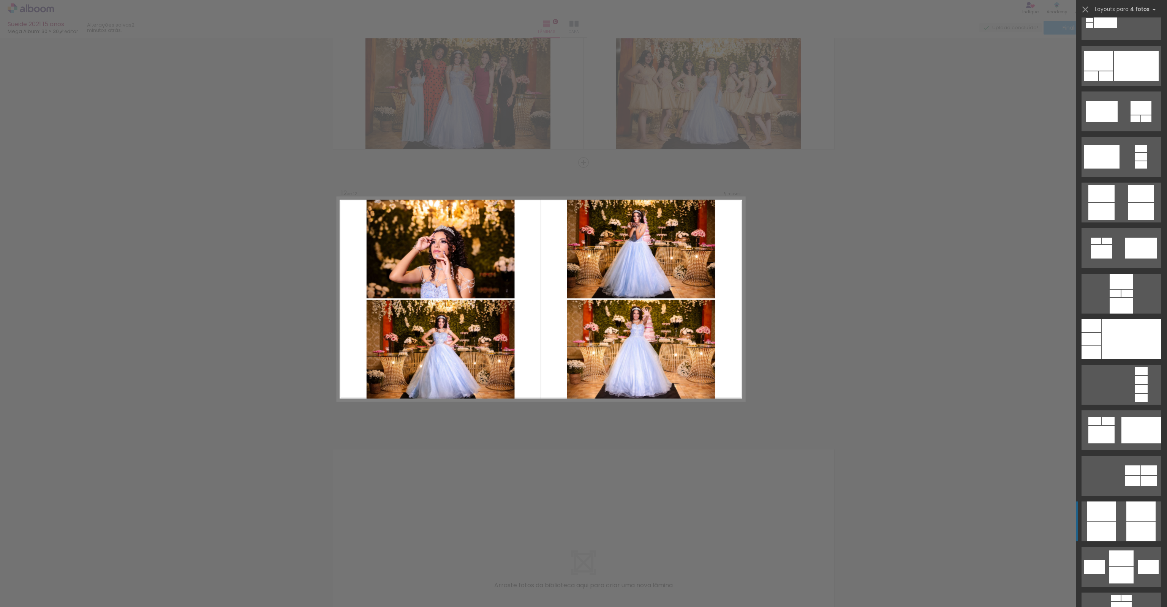
click at [1109, 289] on div at bounding box center [1120, 281] width 23 height 15
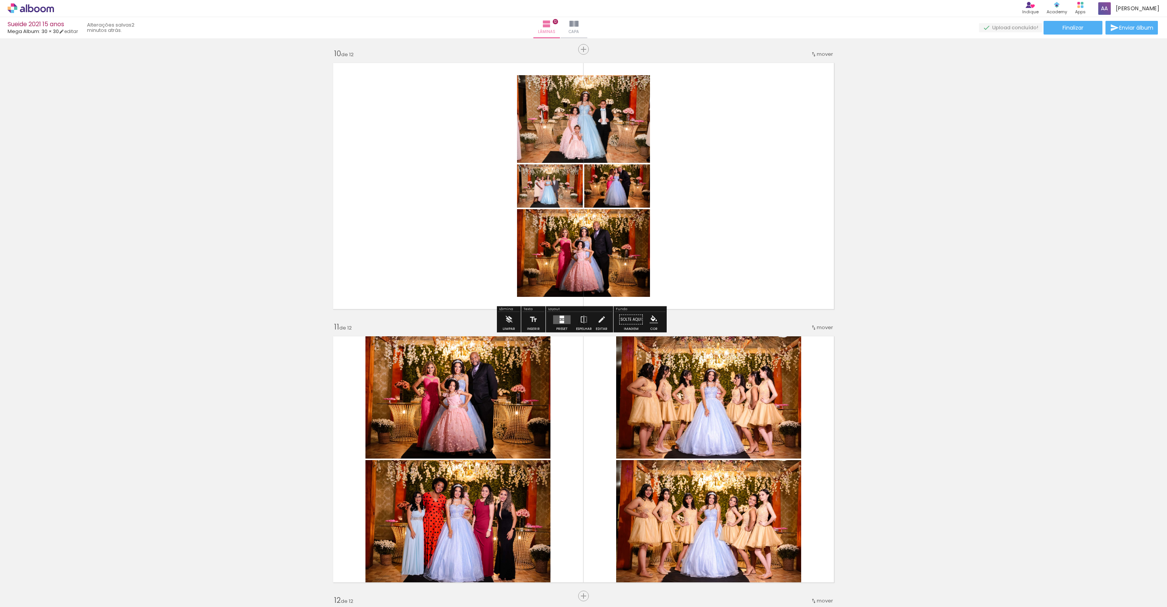
scroll to position [2288, 0]
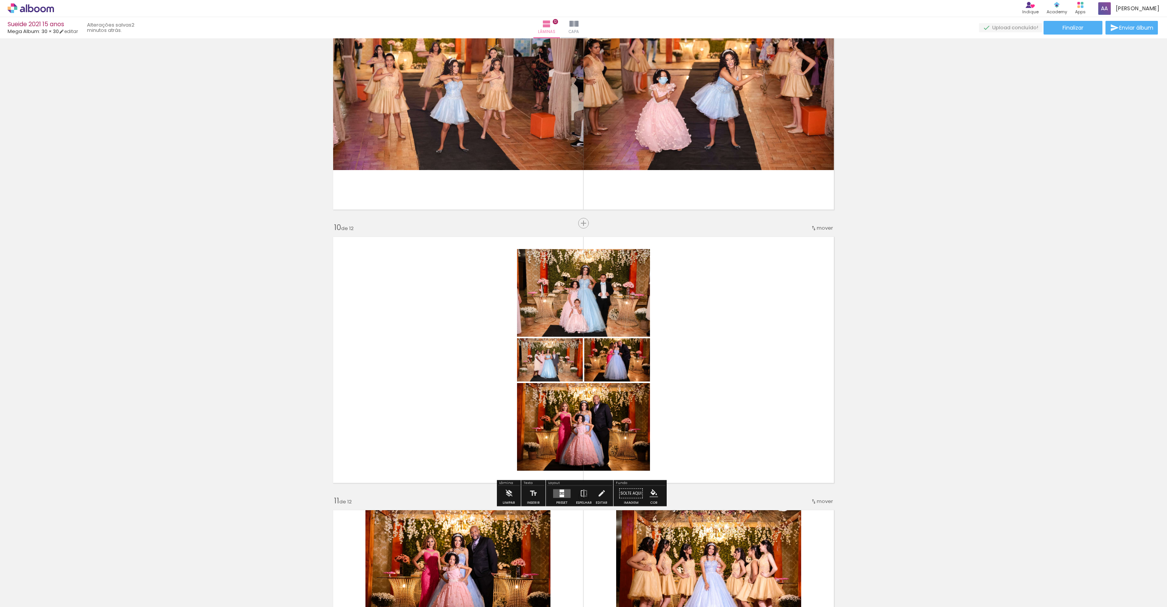
click at [559, 497] on quentale-layouter at bounding box center [561, 493] width 17 height 9
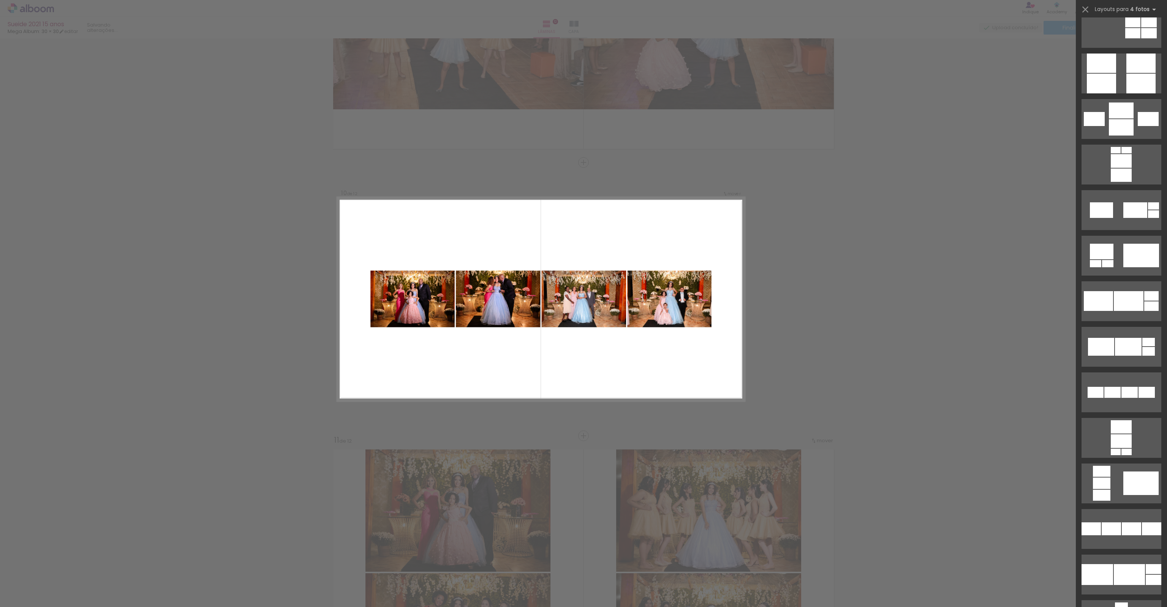
scroll to position [2544, 0]
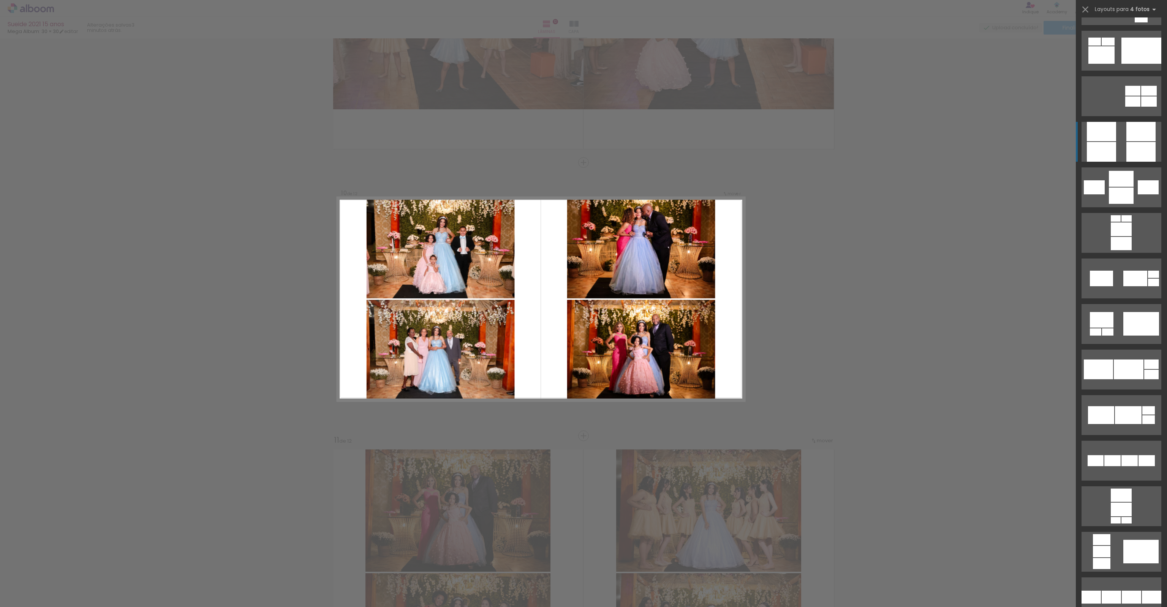
click at [1138, 64] on div at bounding box center [1141, 51] width 40 height 26
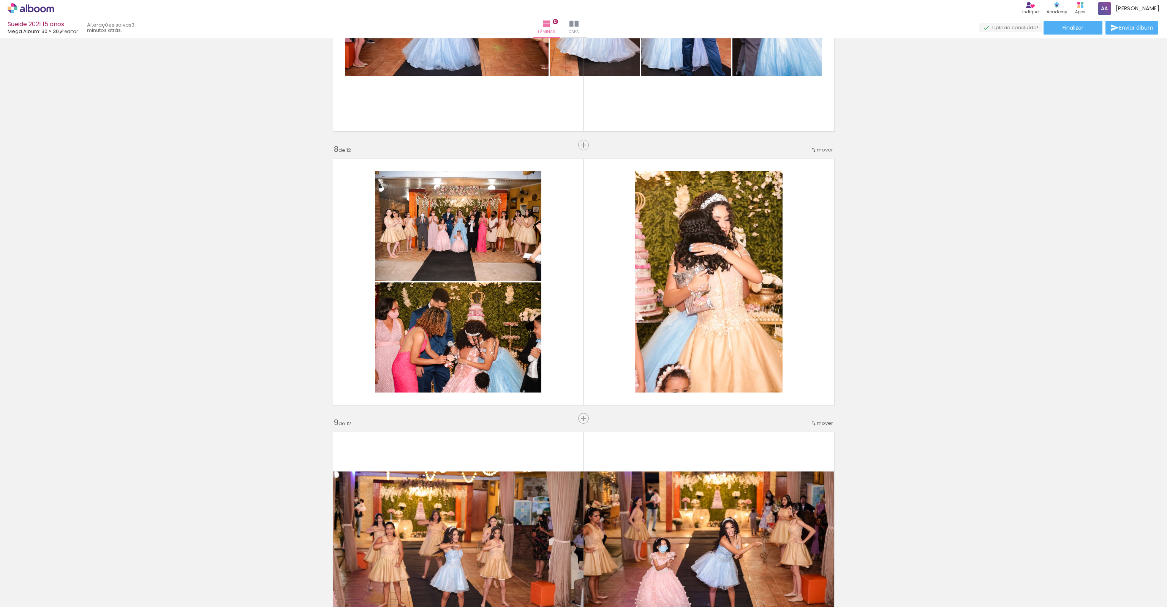
scroll to position [1818, 0]
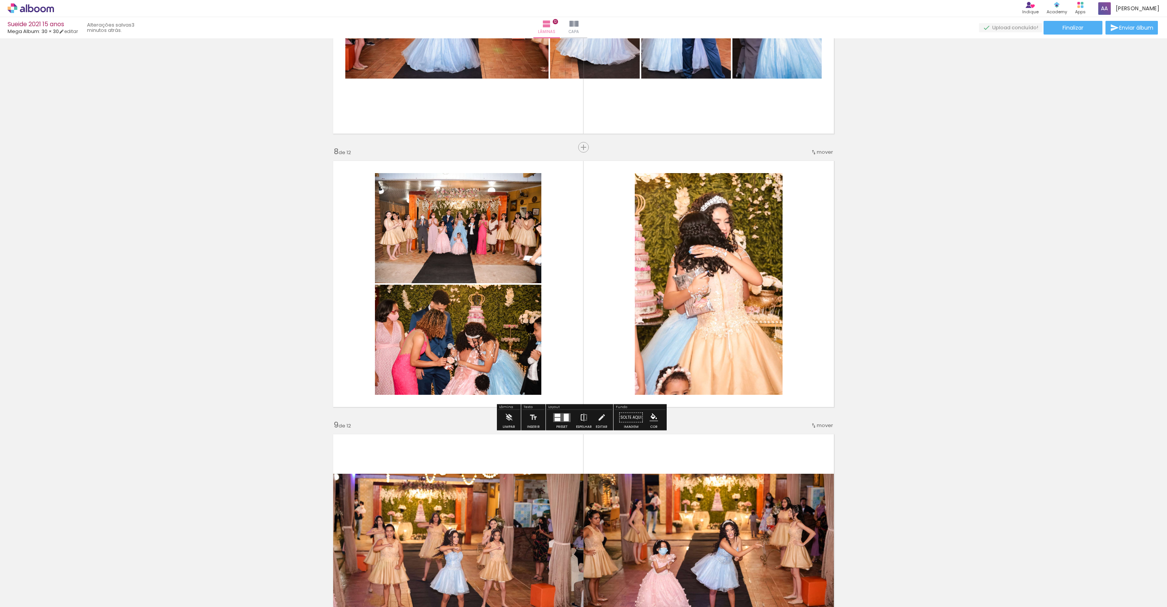
click at [580, 423] on iron-icon at bounding box center [584, 417] width 8 height 15
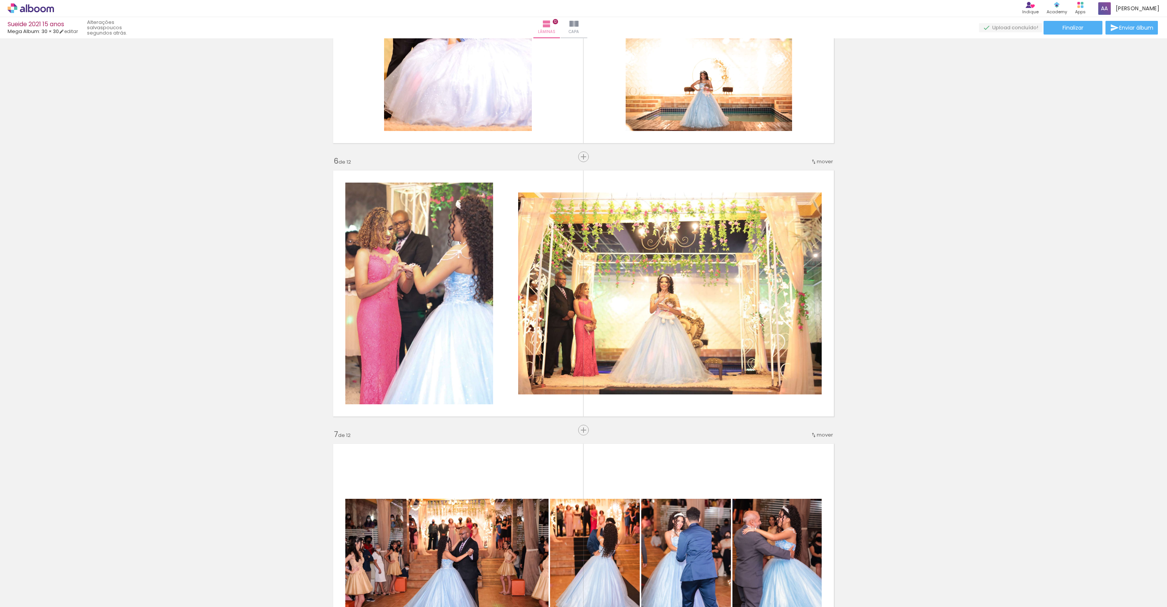
scroll to position [1248, 0]
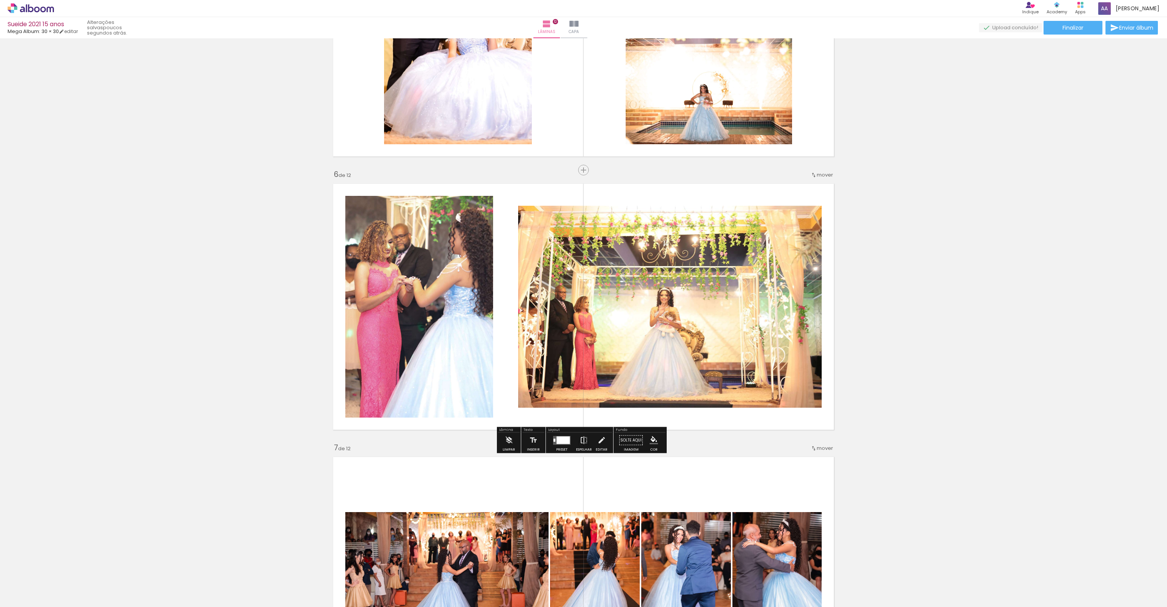
click at [582, 438] on iron-icon at bounding box center [584, 440] width 8 height 15
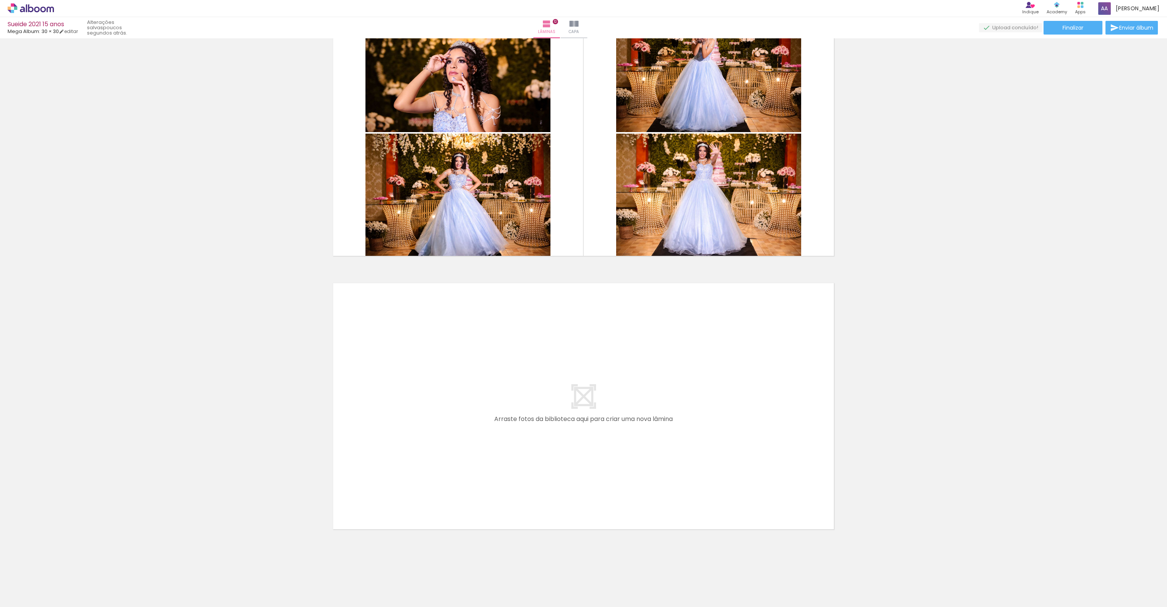
scroll to position [0, 431]
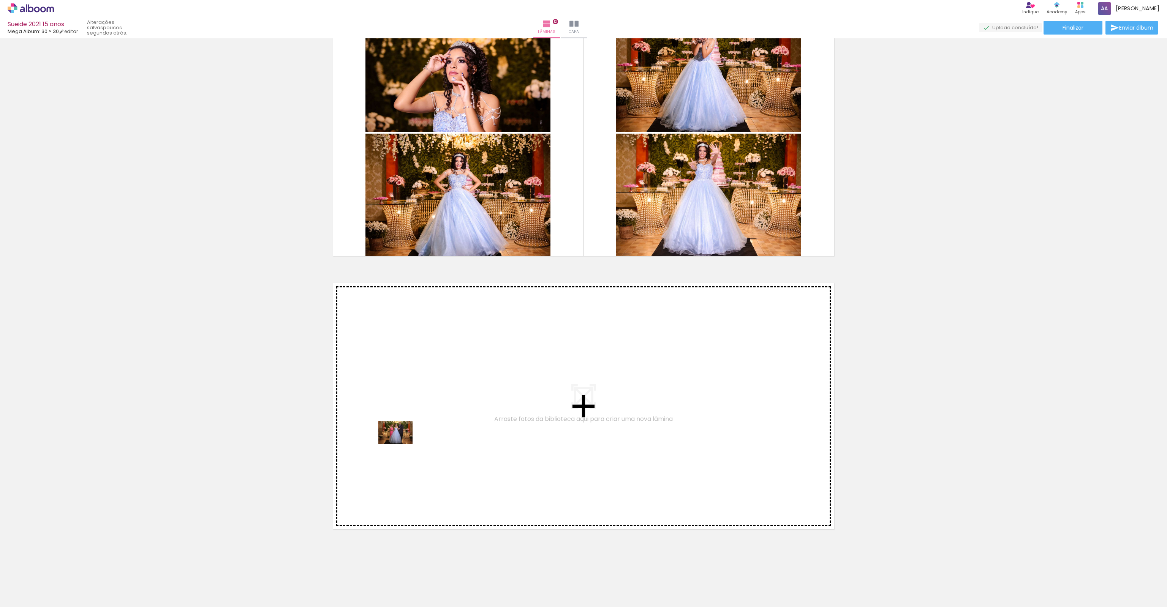
drag, startPoint x: 212, startPoint y: 590, endPoint x: 401, endPoint y: 444, distance: 238.7
click at [401, 444] on quentale-workspace at bounding box center [583, 303] width 1167 height 607
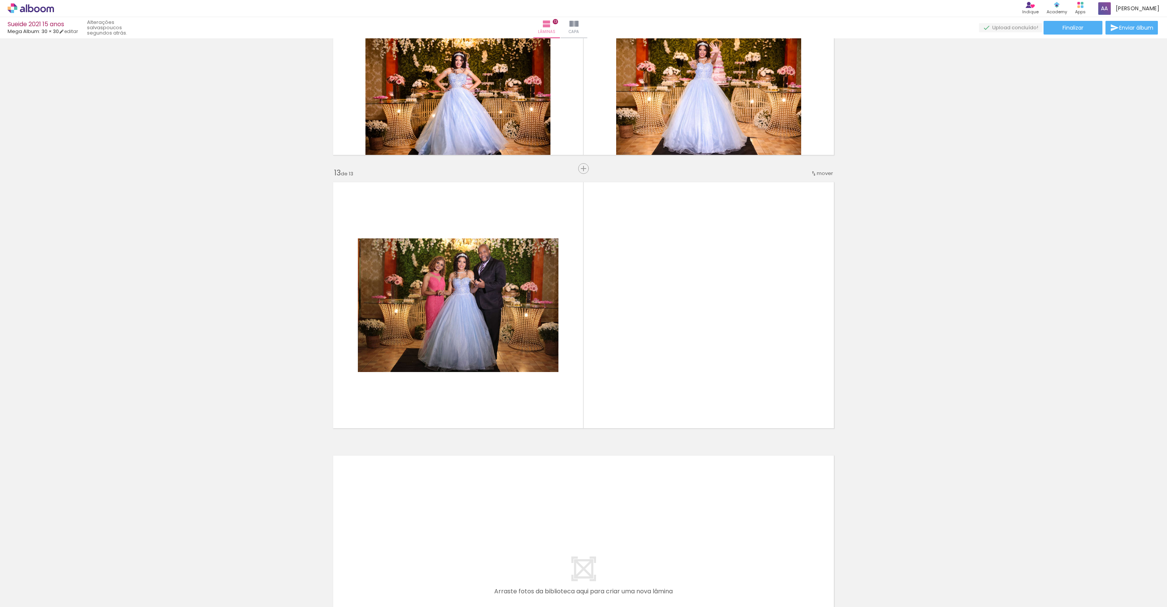
scroll to position [3169, 0]
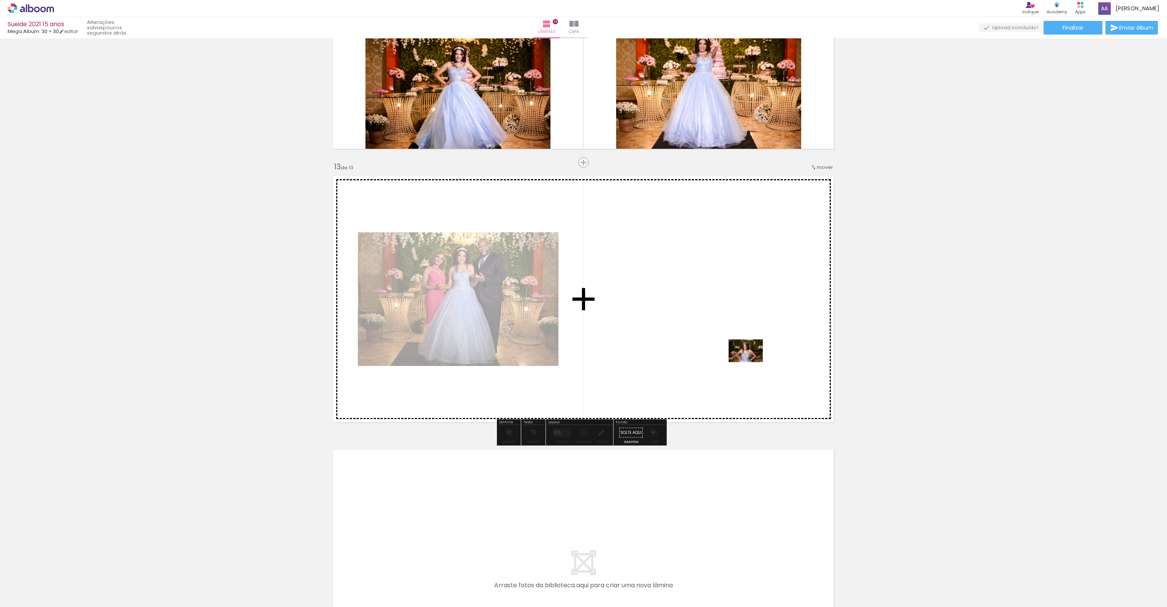
drag, startPoint x: 243, startPoint y: 586, endPoint x: 751, endPoint y: 362, distance: 555.3
click at [751, 362] on quentale-workspace at bounding box center [583, 303] width 1167 height 607
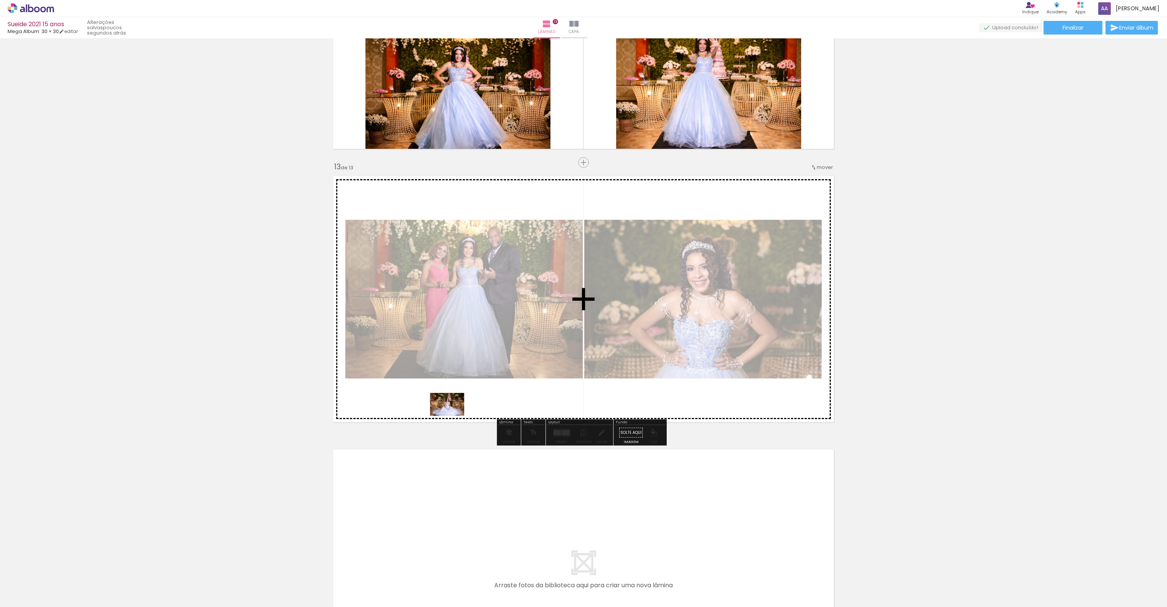
drag, startPoint x: 289, startPoint y: 583, endPoint x: 453, endPoint y: 416, distance: 233.6
click at [453, 416] on quentale-workspace at bounding box center [583, 303] width 1167 height 607
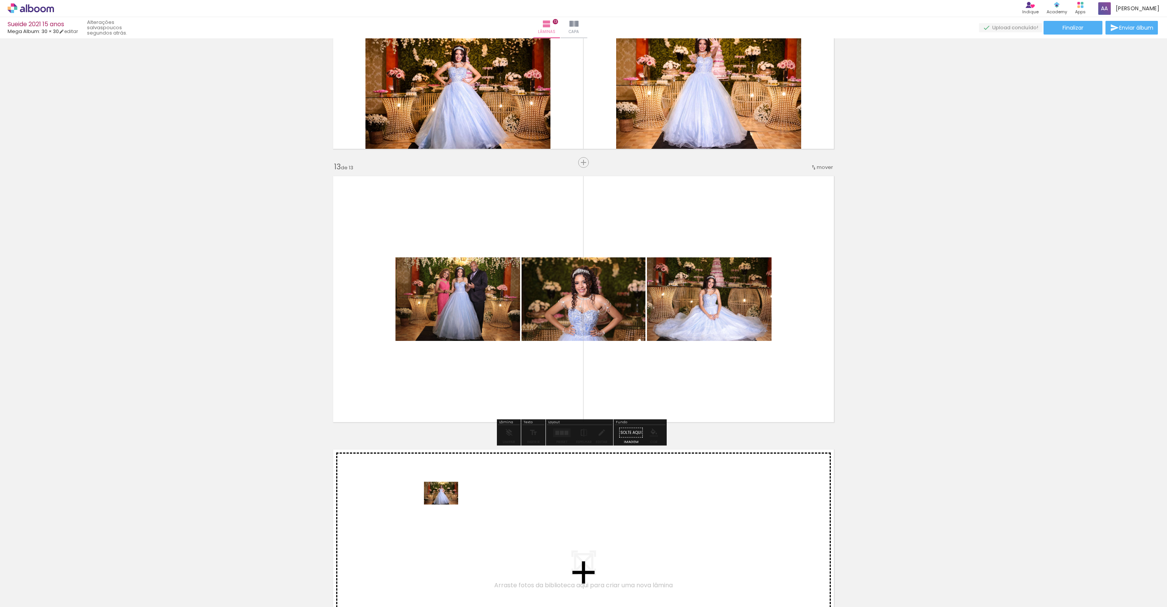
drag, startPoint x: 341, startPoint y: 569, endPoint x: 445, endPoint y: 511, distance: 119.2
click at [445, 511] on quentale-workspace at bounding box center [583, 303] width 1167 height 607
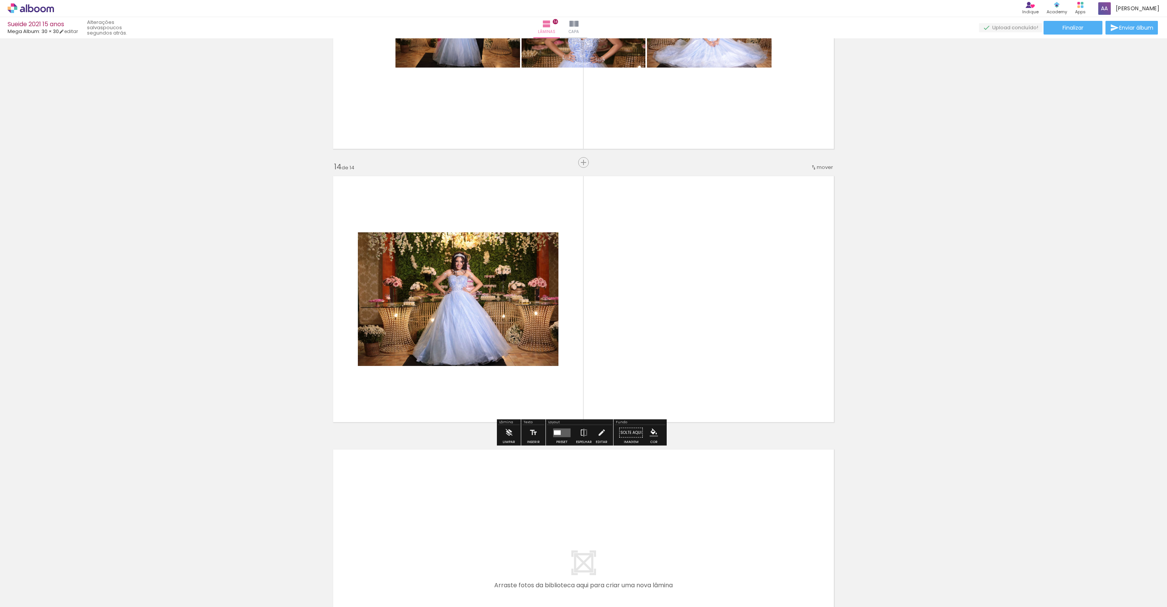
scroll to position [0, 1194]
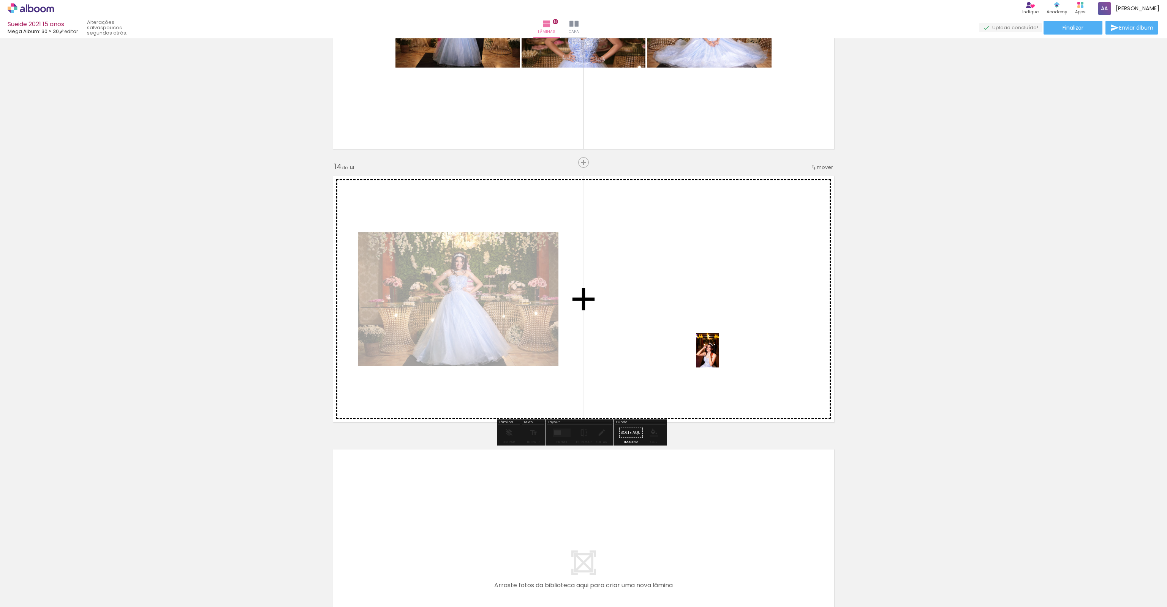
drag, startPoint x: 1048, startPoint y: 582, endPoint x: 716, endPoint y: 356, distance: 401.7
click at [716, 356] on quentale-workspace at bounding box center [583, 303] width 1167 height 607
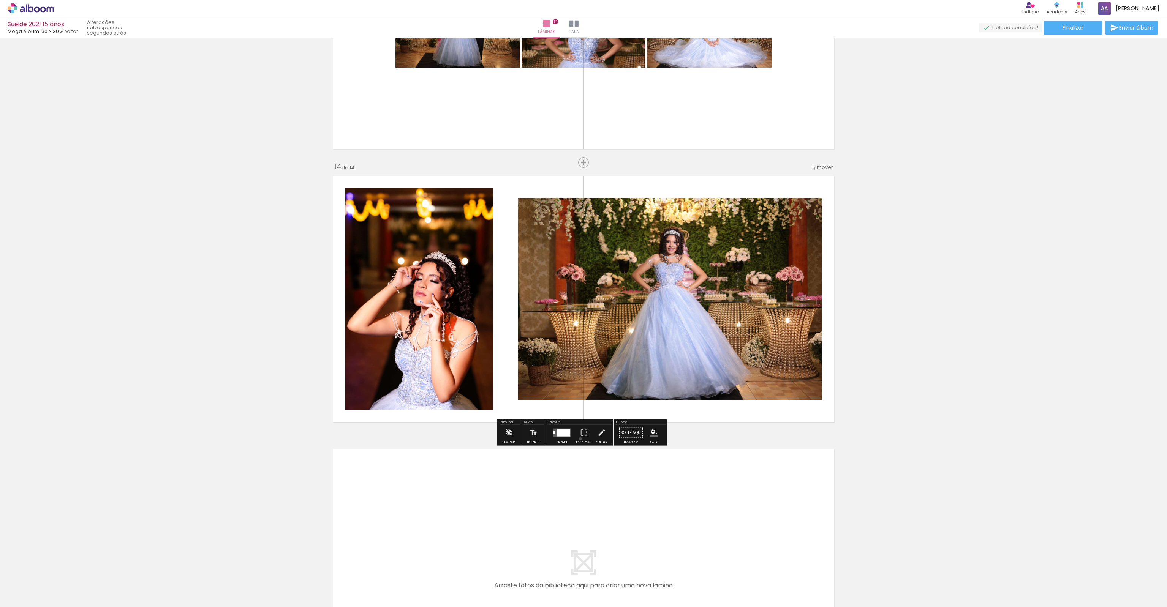
click at [580, 439] on iron-icon at bounding box center [584, 432] width 8 height 15
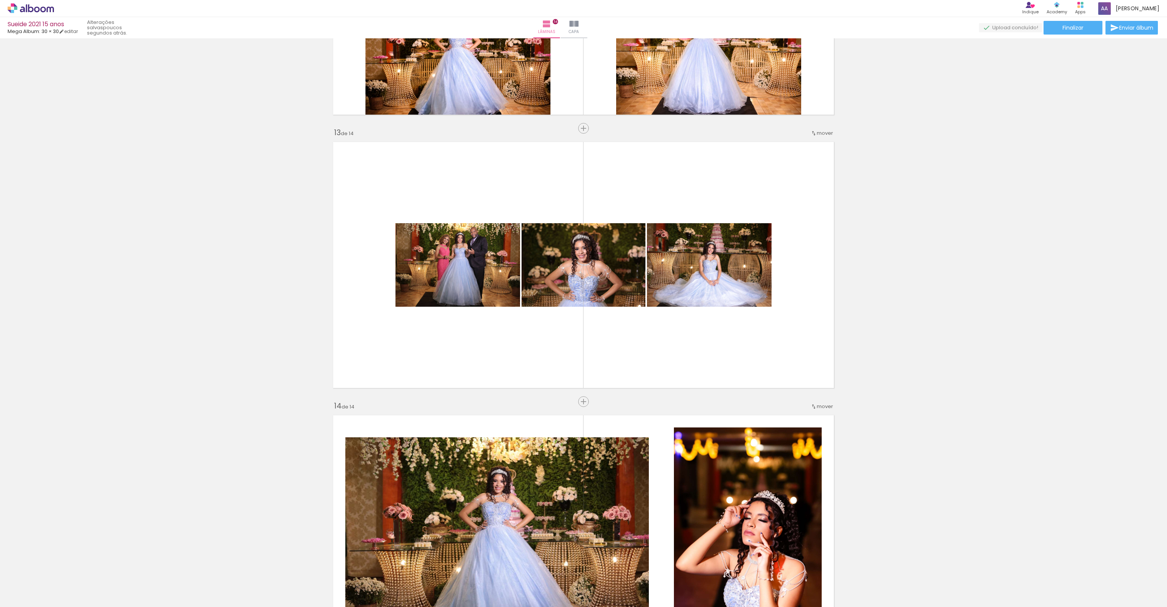
scroll to position [3139, 0]
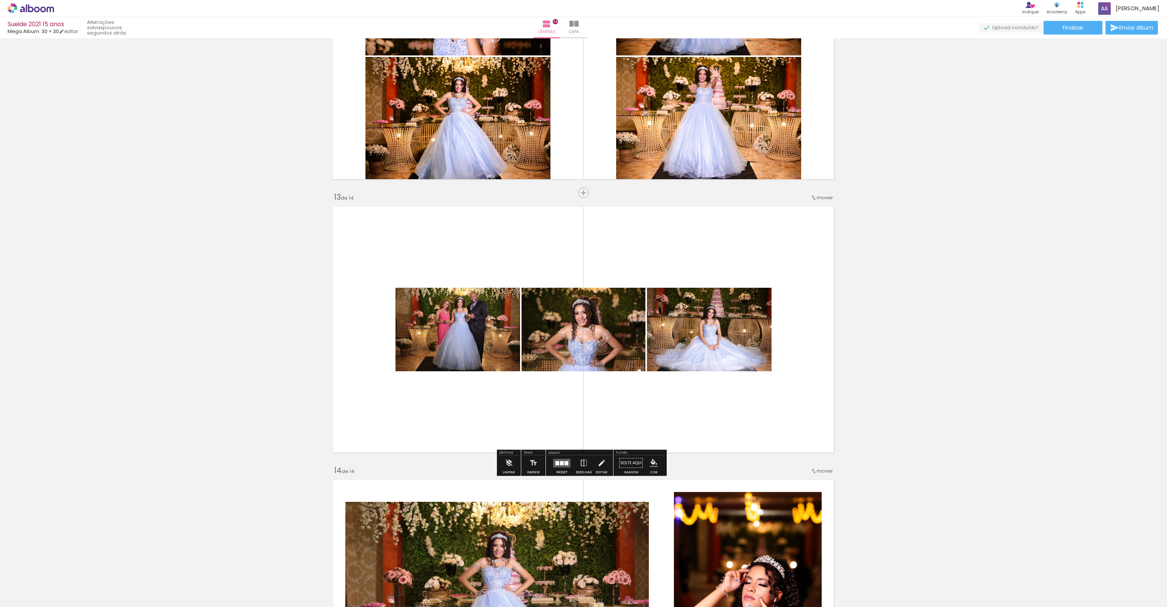
click at [557, 463] on quentale-layouter at bounding box center [561, 463] width 17 height 9
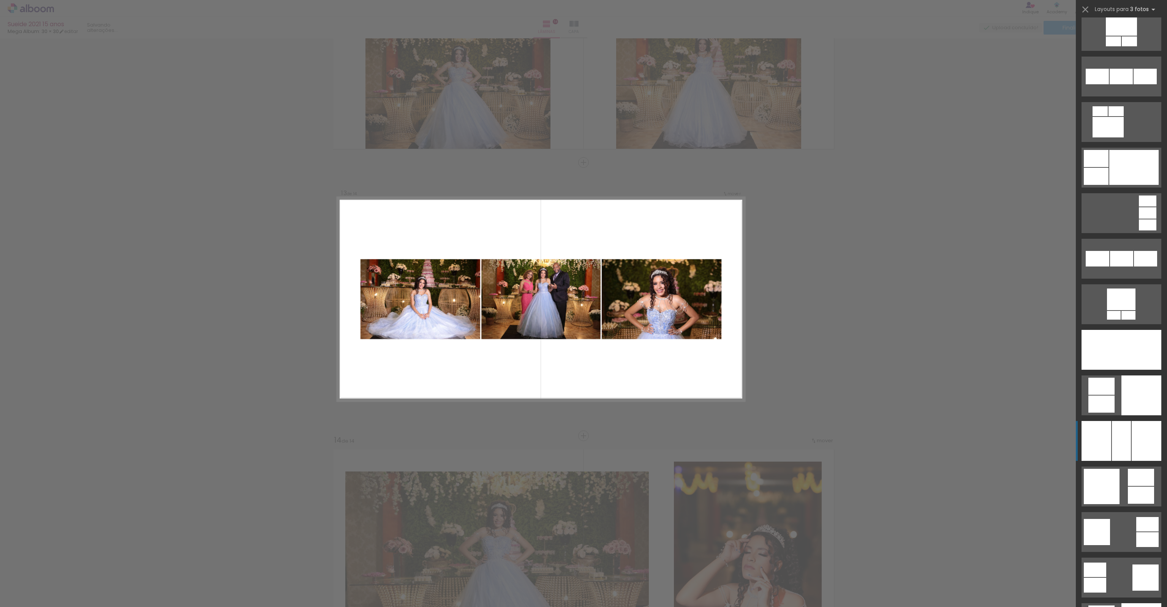
scroll to position [1633, 0]
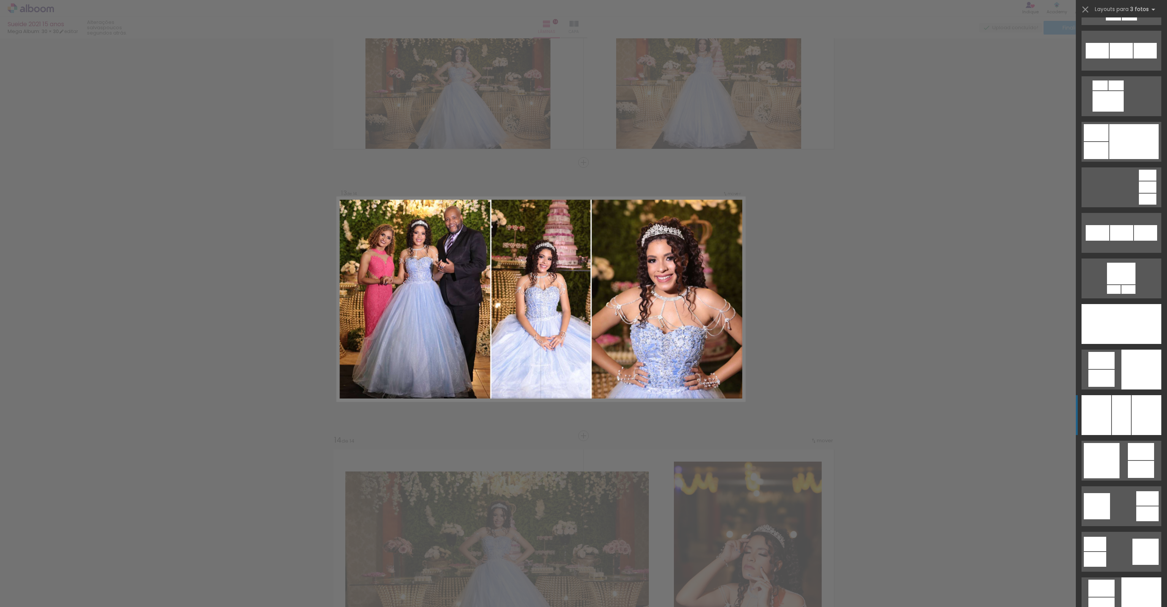
click at [1124, 416] on div at bounding box center [1121, 415] width 19 height 40
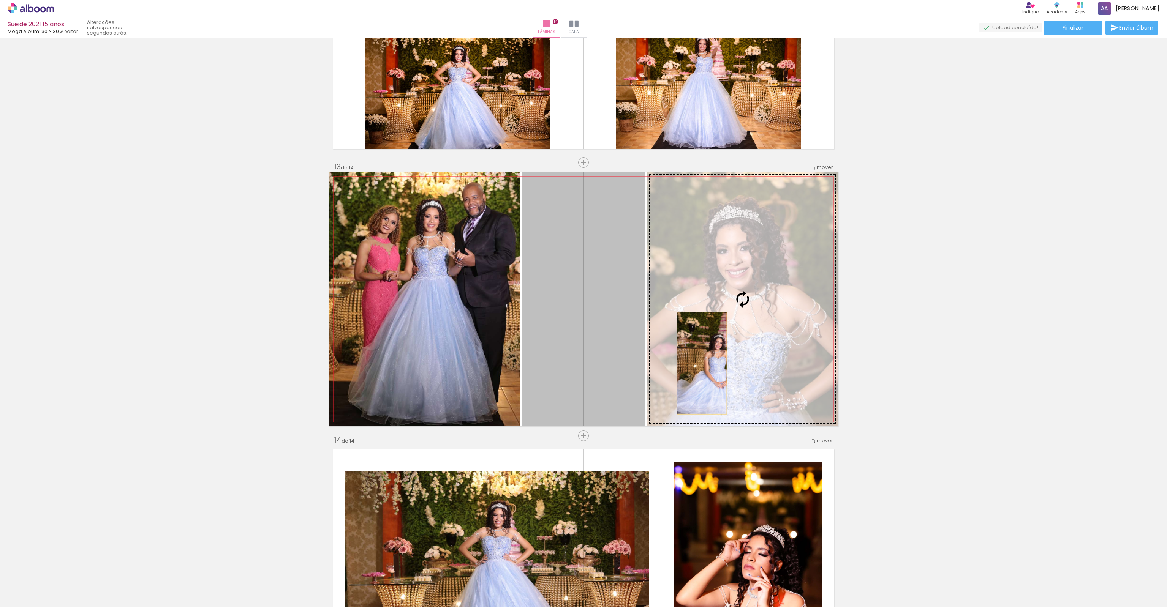
drag, startPoint x: 602, startPoint y: 384, endPoint x: 717, endPoint y: 358, distance: 118.6
click at [0, 0] on slot at bounding box center [0, 0] width 0 height 0
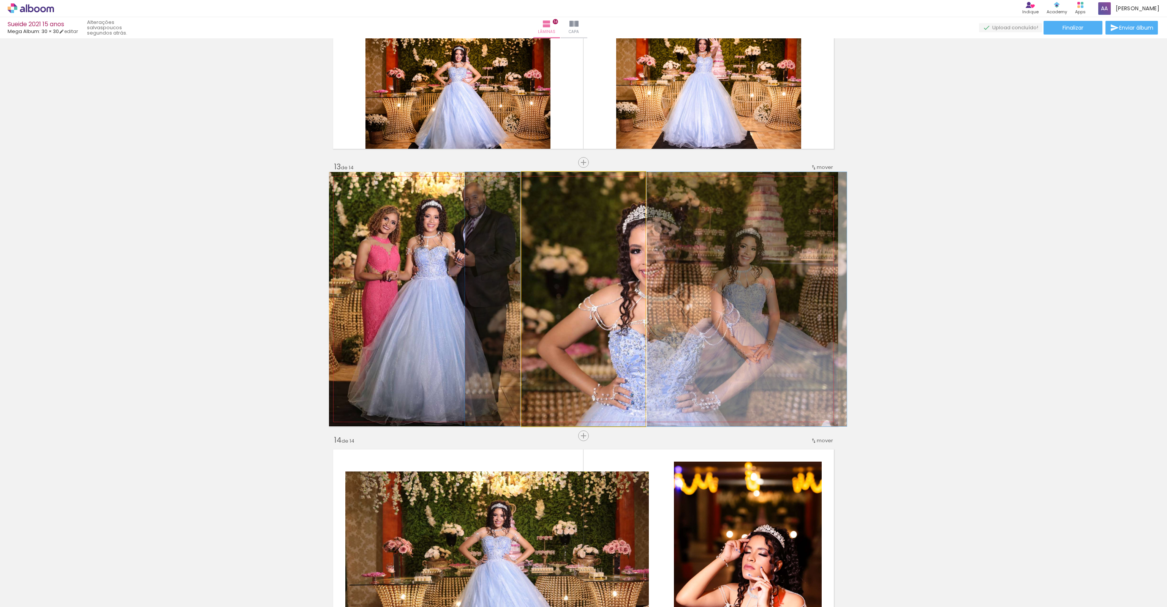
drag, startPoint x: 561, startPoint y: 374, endPoint x: 685, endPoint y: 360, distance: 124.6
click at [0, 0] on slot at bounding box center [0, 0] width 0 height 0
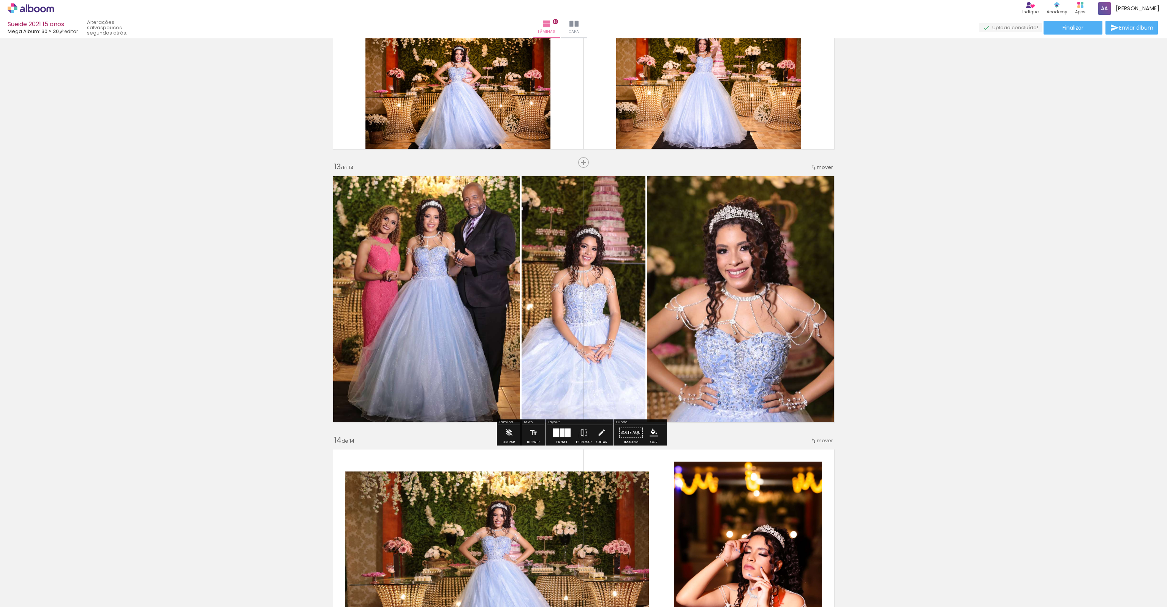
drag, startPoint x: 699, startPoint y: 333, endPoint x: 706, endPoint y: 333, distance: 7.2
click at [0, 0] on slot at bounding box center [0, 0] width 0 height 0
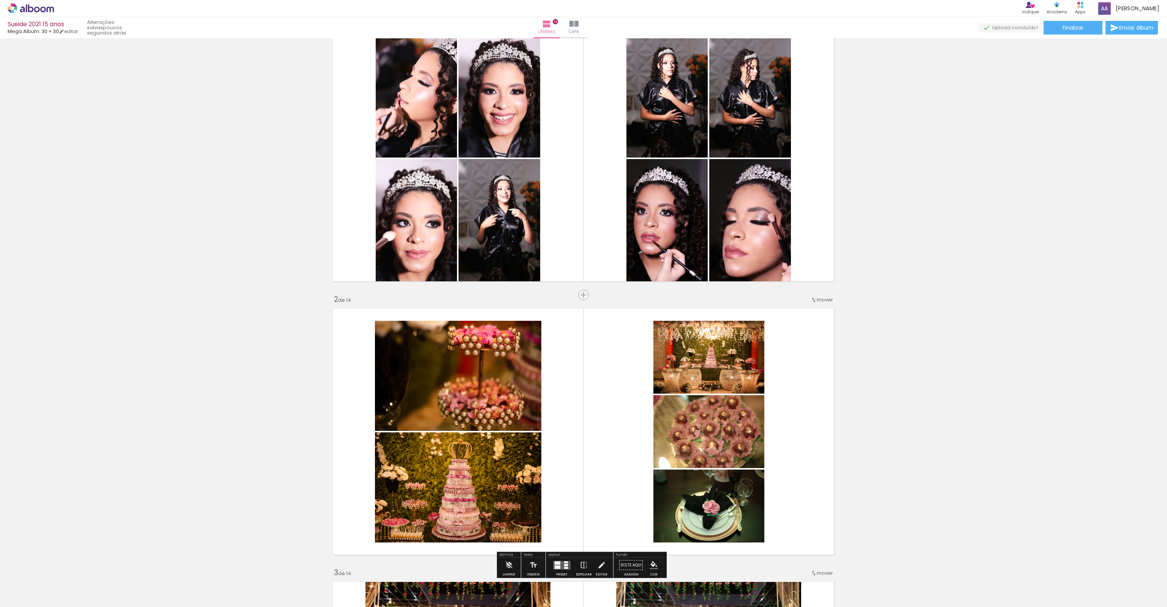
scroll to position [0, 0]
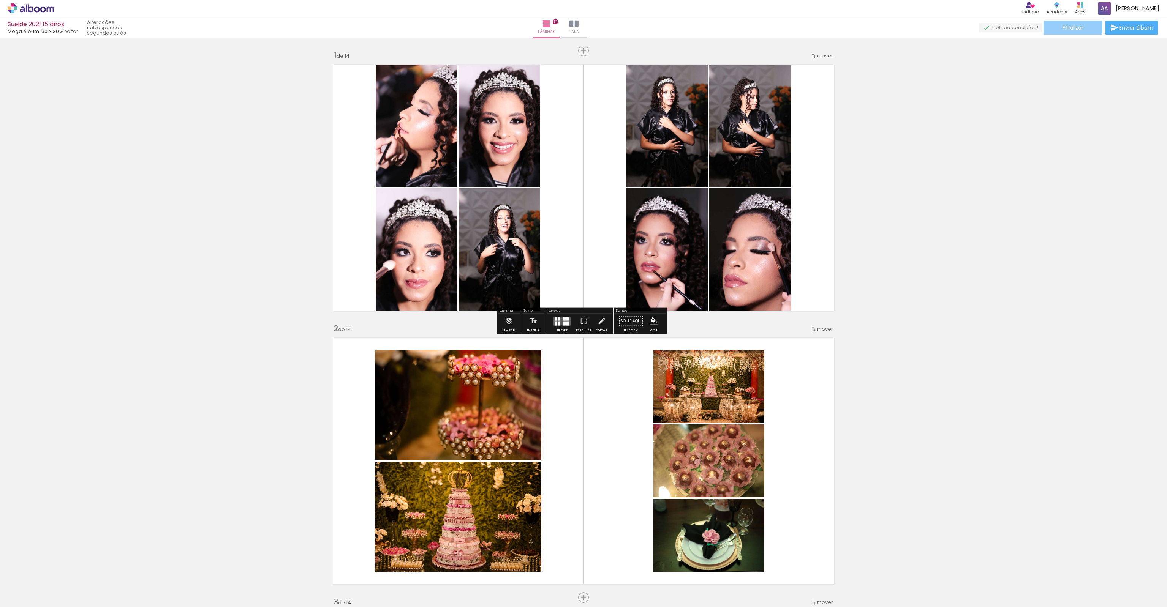
click at [1080, 28] on span "Finalizar" at bounding box center [1072, 27] width 21 height 5
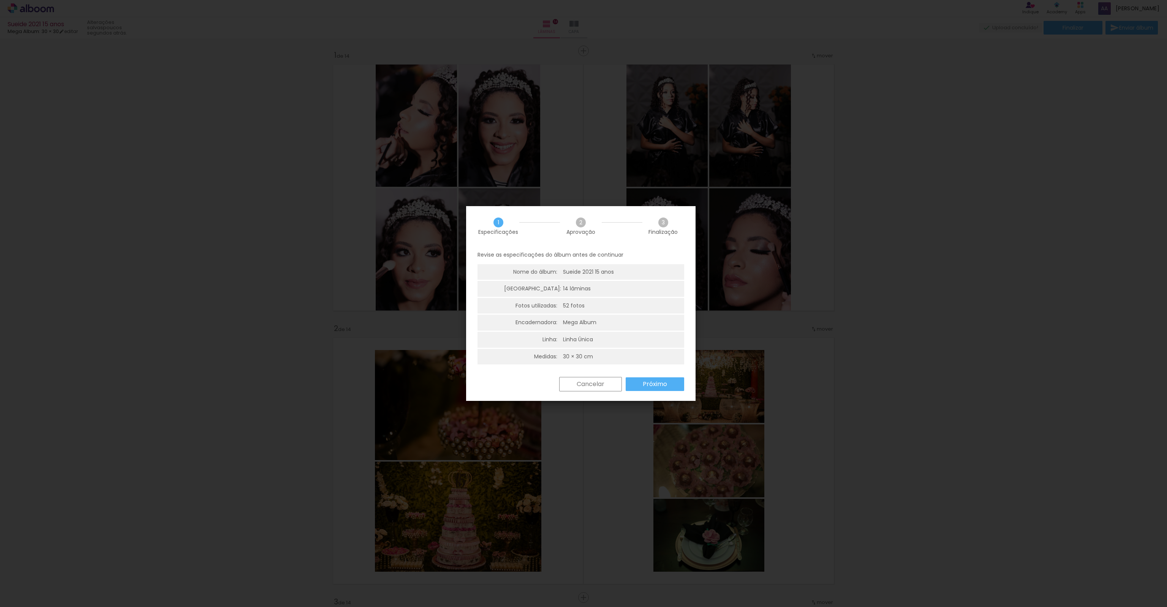
click at [661, 391] on div "Cancelar Próximo" at bounding box center [619, 384] width 129 height 14
click at [0, 0] on slot "Próximo" at bounding box center [0, 0] width 0 height 0
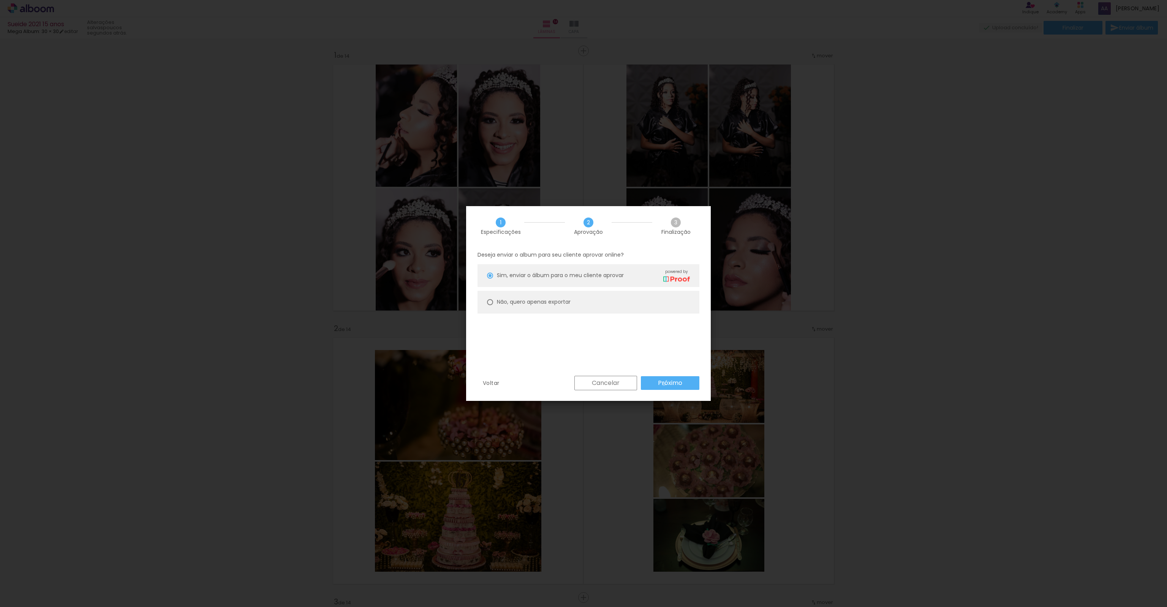
click at [0, 0] on slot "Próximo" at bounding box center [0, 0] width 0 height 0
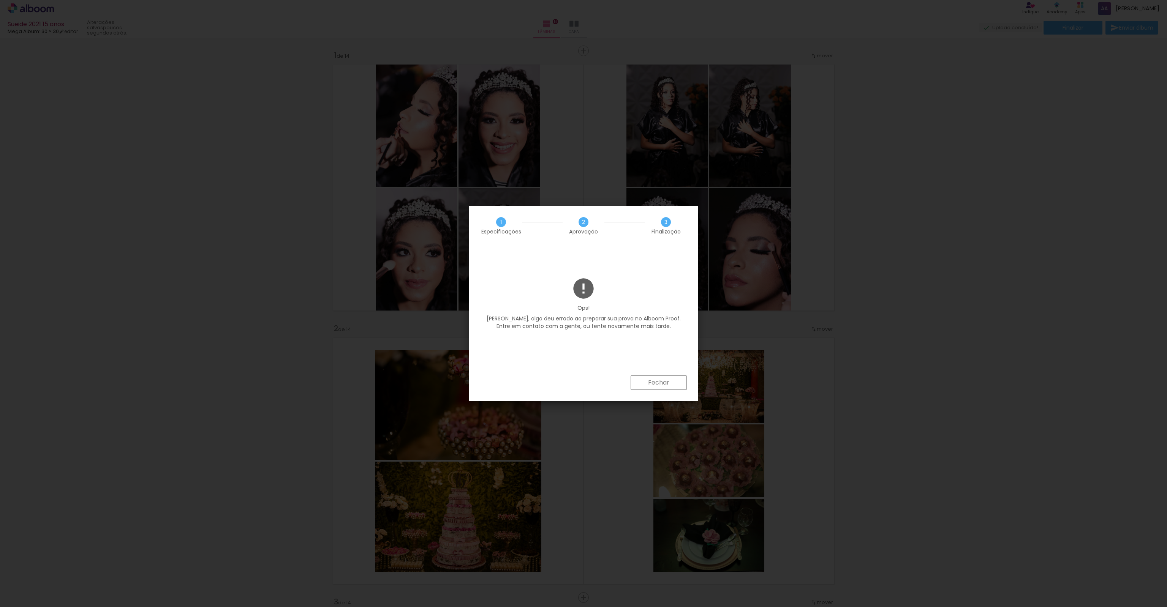
drag, startPoint x: 556, startPoint y: 322, endPoint x: 646, endPoint y: 322, distance: 89.6
click at [653, 320] on p "[PERSON_NAME], algo deu errado ao preparar sua prova no Alboom Proof. Entre em …" at bounding box center [583, 322] width 207 height 15
click at [643, 323] on p "[PERSON_NAME], algo deu errado ao preparar sua prova no Alboom Proof. Entre em …" at bounding box center [583, 322] width 207 height 15
drag, startPoint x: 640, startPoint y: 327, endPoint x: 654, endPoint y: 327, distance: 13.7
click at [654, 327] on p "[PERSON_NAME], algo deu errado ao preparar sua prova no Alboom Proof. Entre em …" at bounding box center [583, 322] width 207 height 15
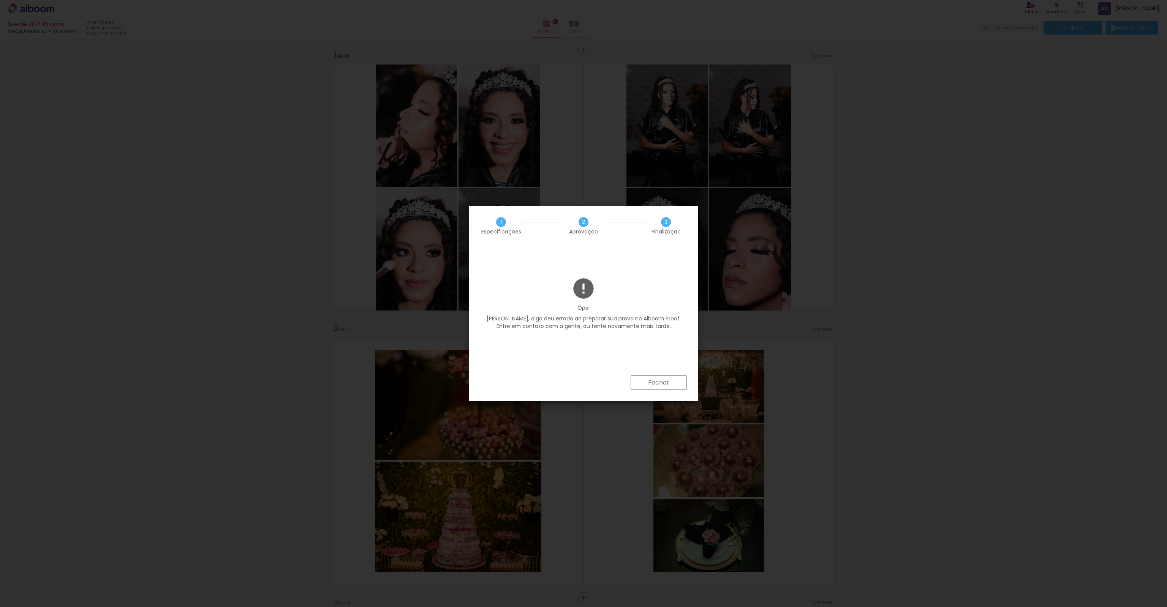
click at [651, 330] on p "[PERSON_NAME], algo deu errado ao preparar sua prova no Alboom Proof. Entre em …" at bounding box center [583, 322] width 207 height 15
click at [0, 0] on slot "Fechar" at bounding box center [0, 0] width 0 height 0
click at [654, 387] on iron-overlay-backdrop at bounding box center [583, 303] width 1167 height 607
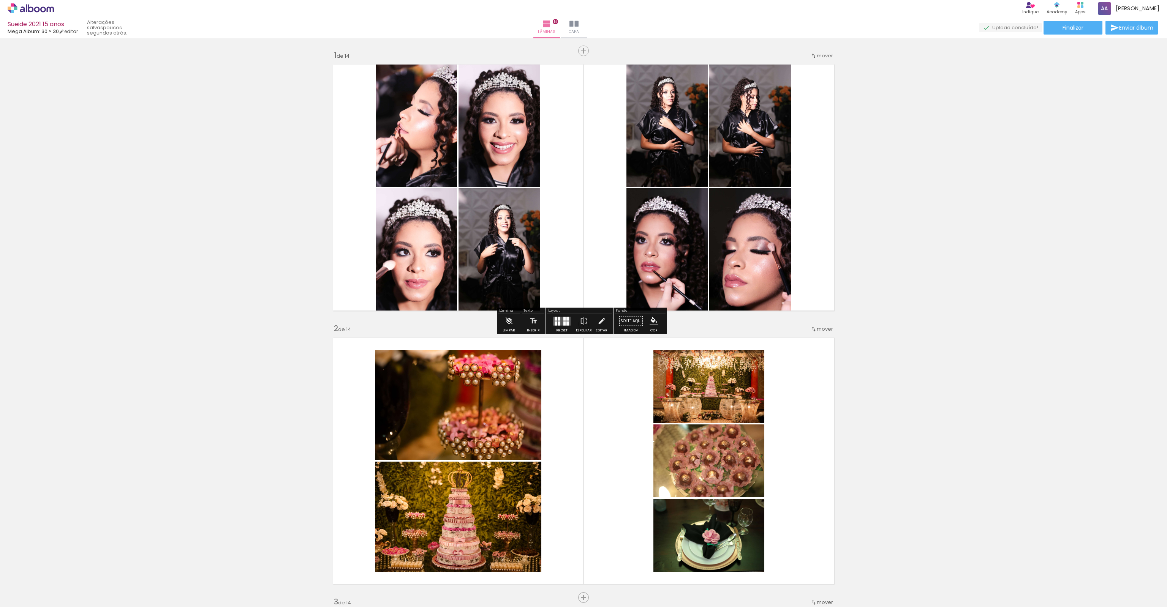
scroll to position [0, 1194]
click at [1075, 34] on paper-button "Finalizar" at bounding box center [1072, 28] width 59 height 14
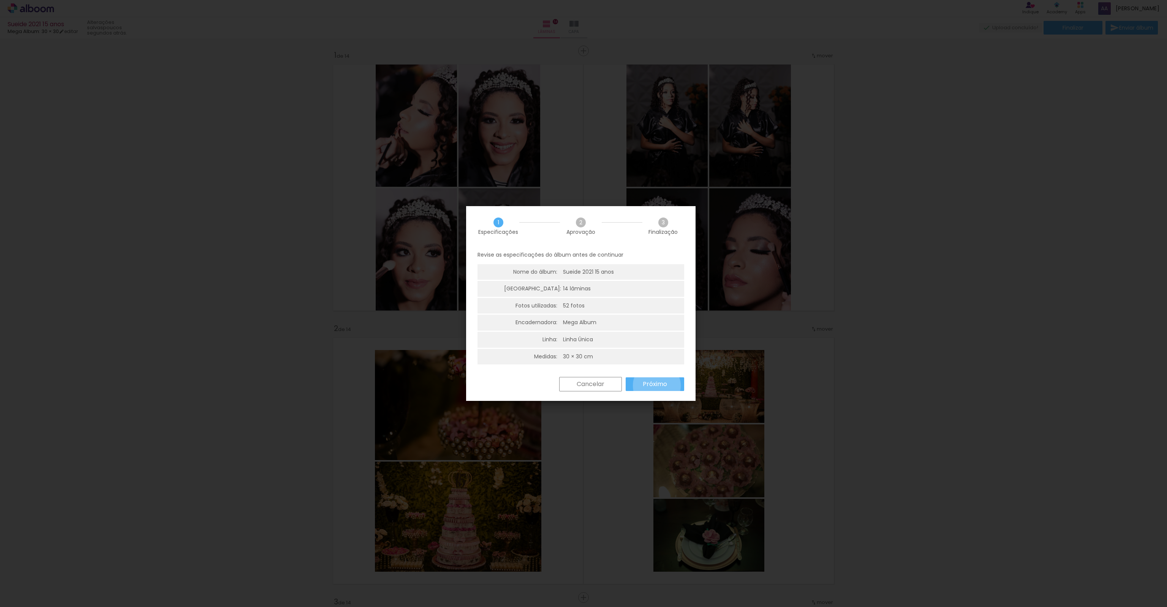
click at [0, 0] on slot "Próximo" at bounding box center [0, 0] width 0 height 0
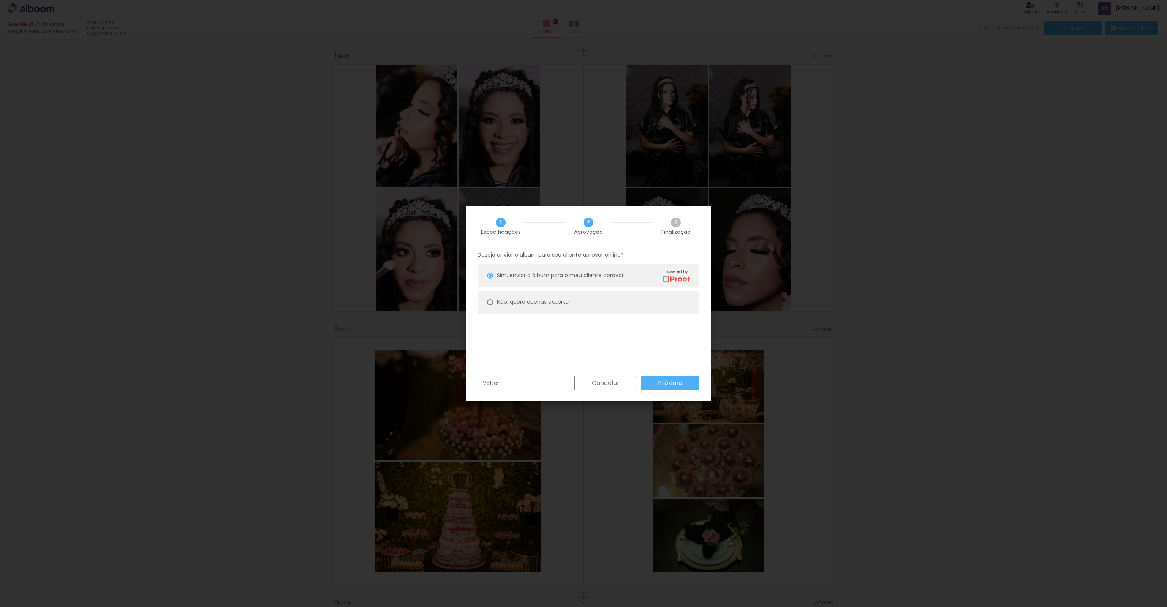
click at [655, 385] on paper-button "Próximo" at bounding box center [670, 383] width 58 height 14
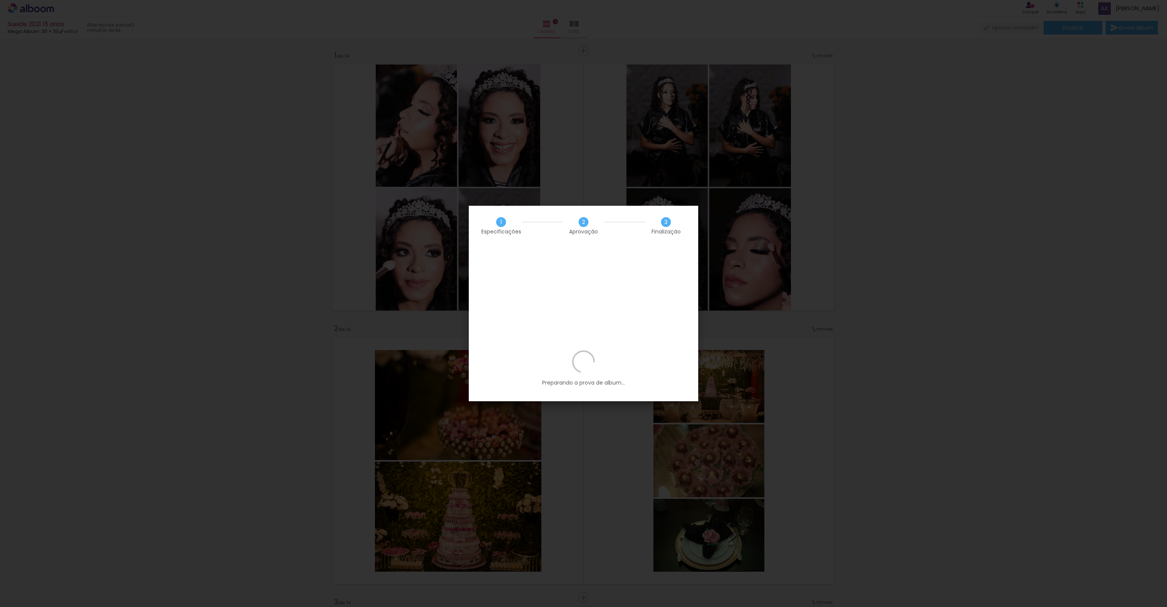
scroll to position [0, 1194]
click at [576, 351] on div "Preparando a prova de album..." at bounding box center [583, 376] width 229 height 51
click at [0, 0] on slot "Editar prova" at bounding box center [0, 0] width 0 height 0
